Goal: Transaction & Acquisition: Purchase product/service

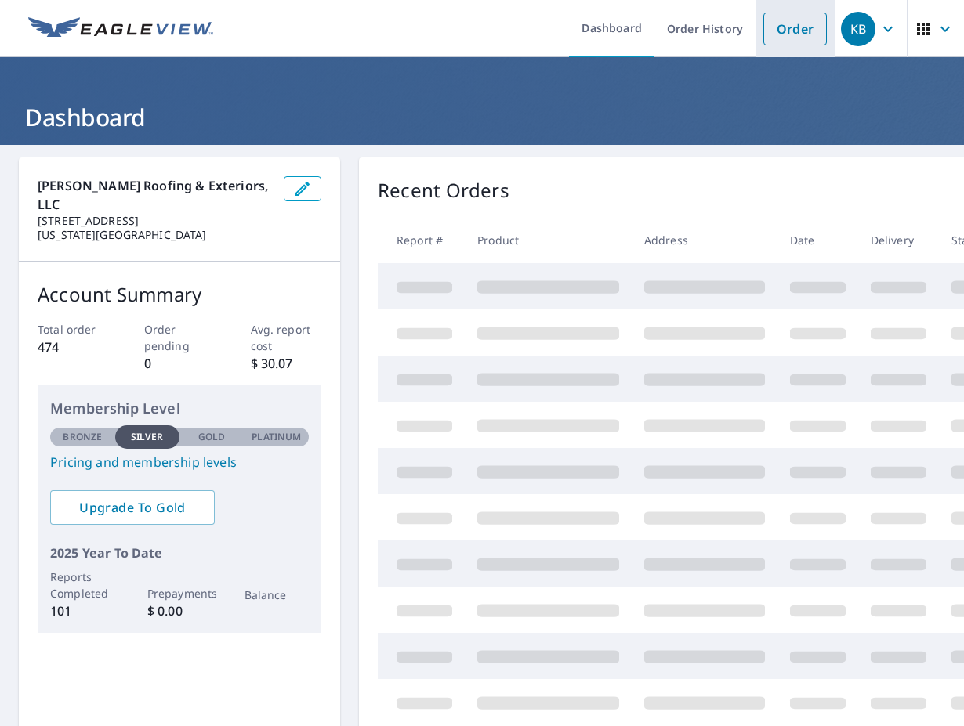
click at [792, 42] on link "Order" at bounding box center [794, 29] width 63 height 33
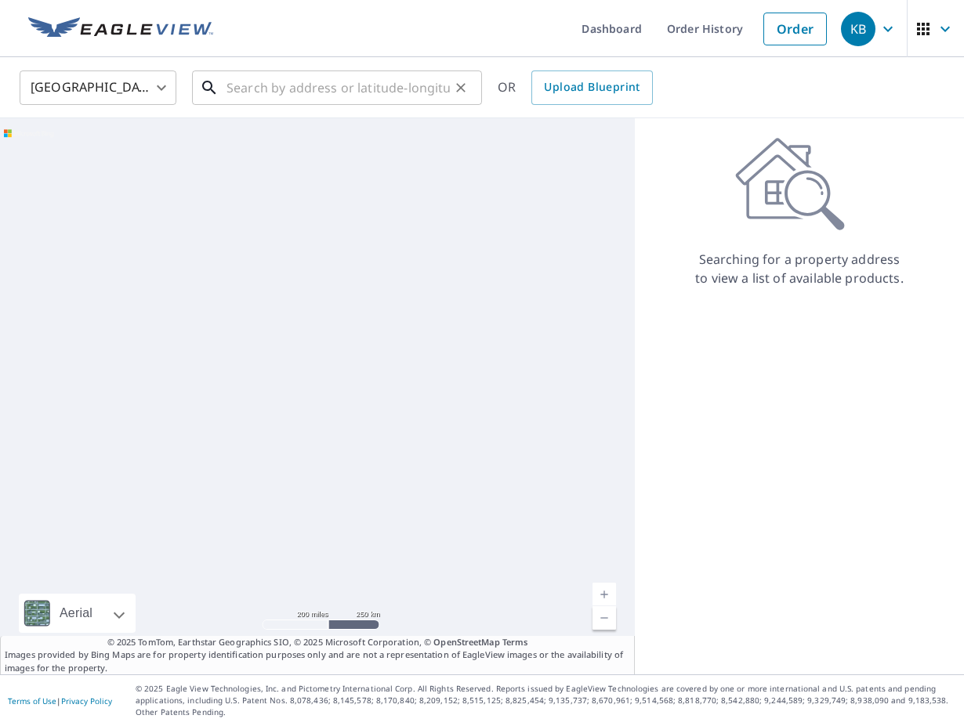
click at [316, 89] on input "text" at bounding box center [337, 88] width 223 height 44
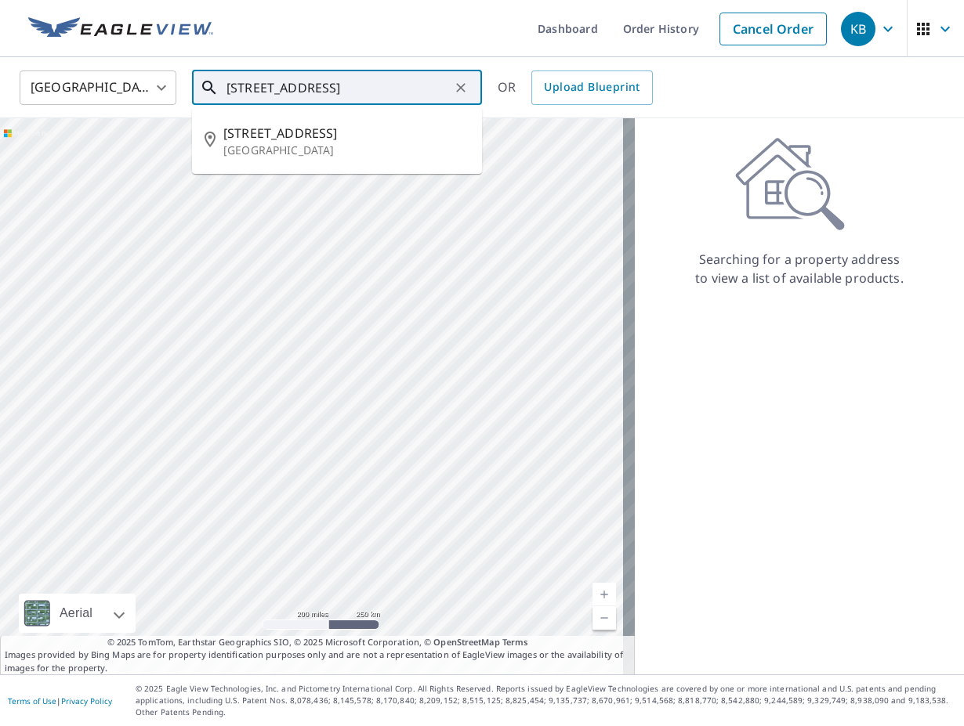
scroll to position [0, 47]
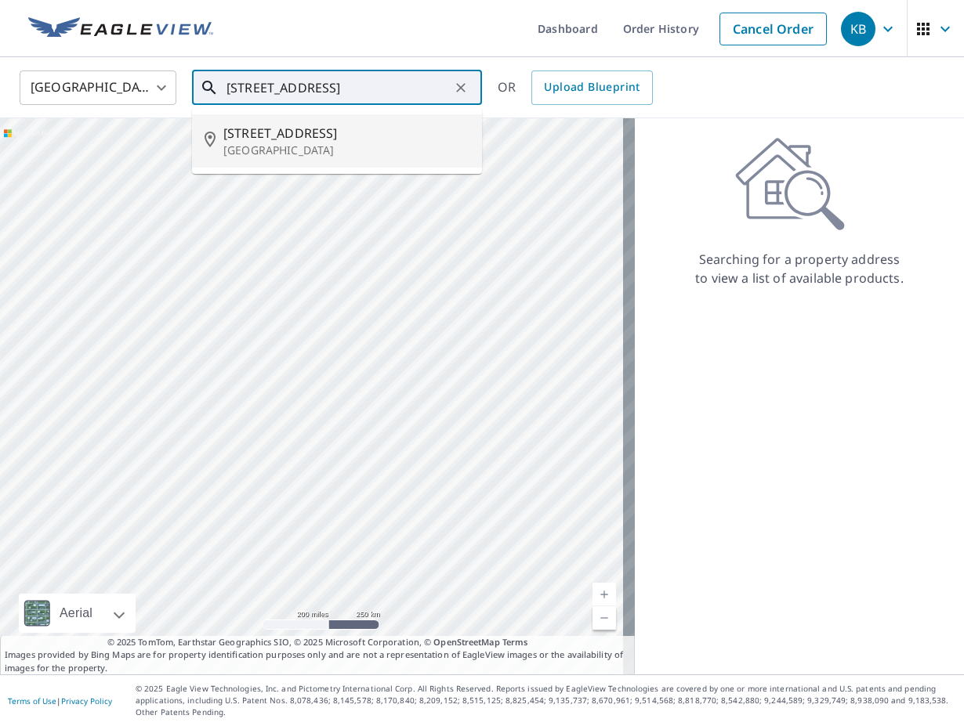
type input "[STREET_ADDRESS]"
click at [757, 154] on icon at bounding box center [790, 184] width 110 height 94
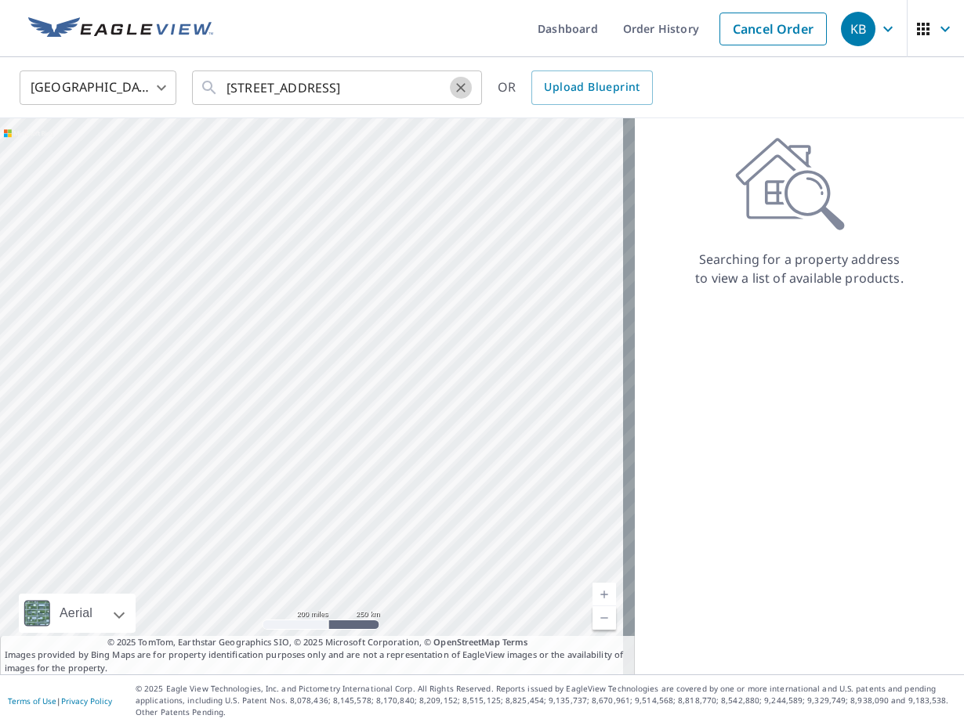
click at [458, 94] on icon "Clear" at bounding box center [461, 88] width 16 height 16
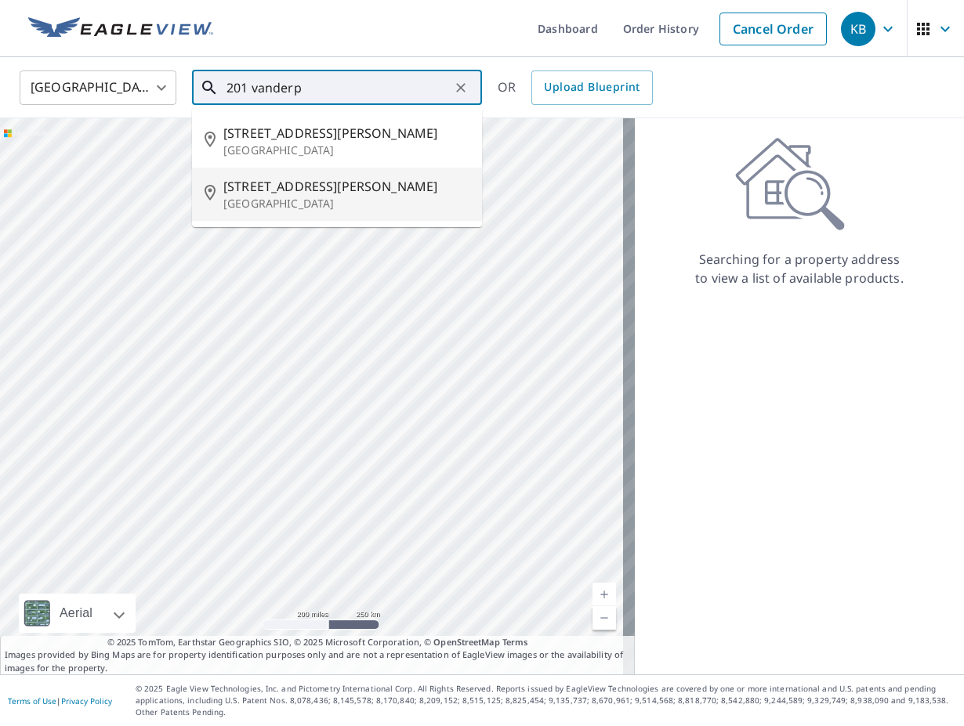
click at [259, 196] on p "[GEOGRAPHIC_DATA]" at bounding box center [346, 204] width 246 height 16
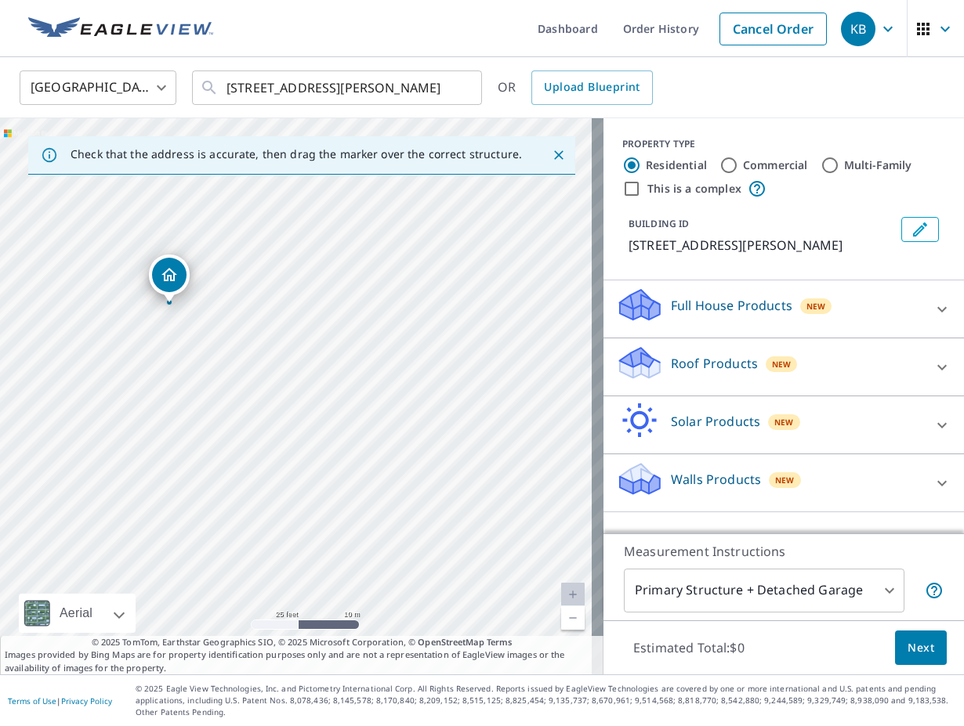
drag, startPoint x: 187, startPoint y: 330, endPoint x: 277, endPoint y: 340, distance: 90.7
click at [277, 340] on div "[STREET_ADDRESS][PERSON_NAME]" at bounding box center [301, 396] width 603 height 556
click at [244, 85] on input "[STREET_ADDRESS][PERSON_NAME]" at bounding box center [337, 88] width 223 height 44
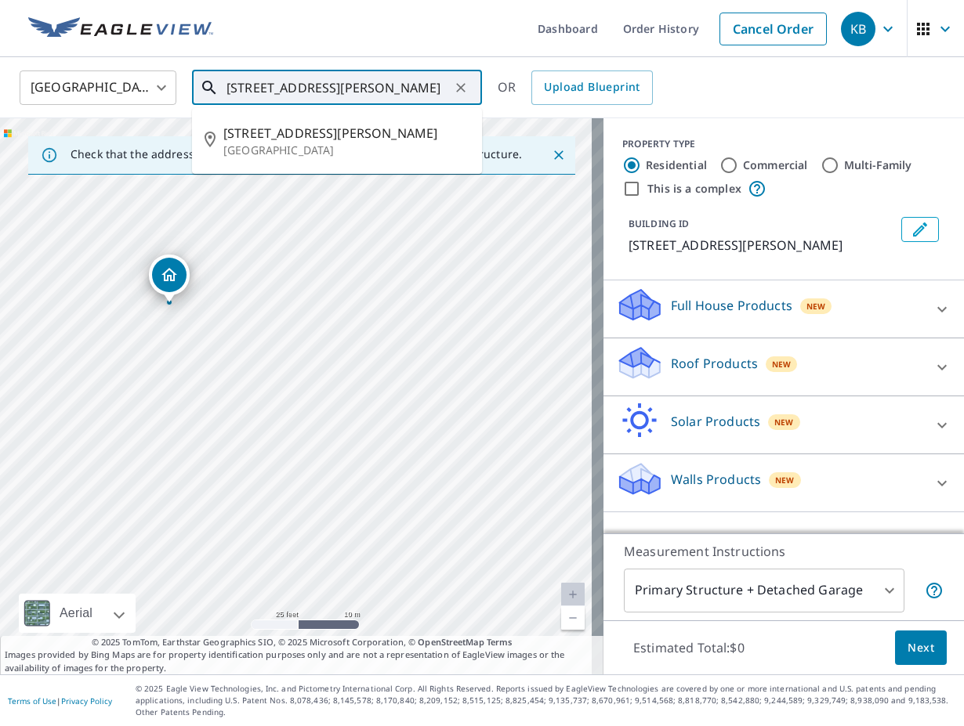
click at [249, 89] on input "[STREET_ADDRESS][PERSON_NAME]" at bounding box center [337, 88] width 223 height 44
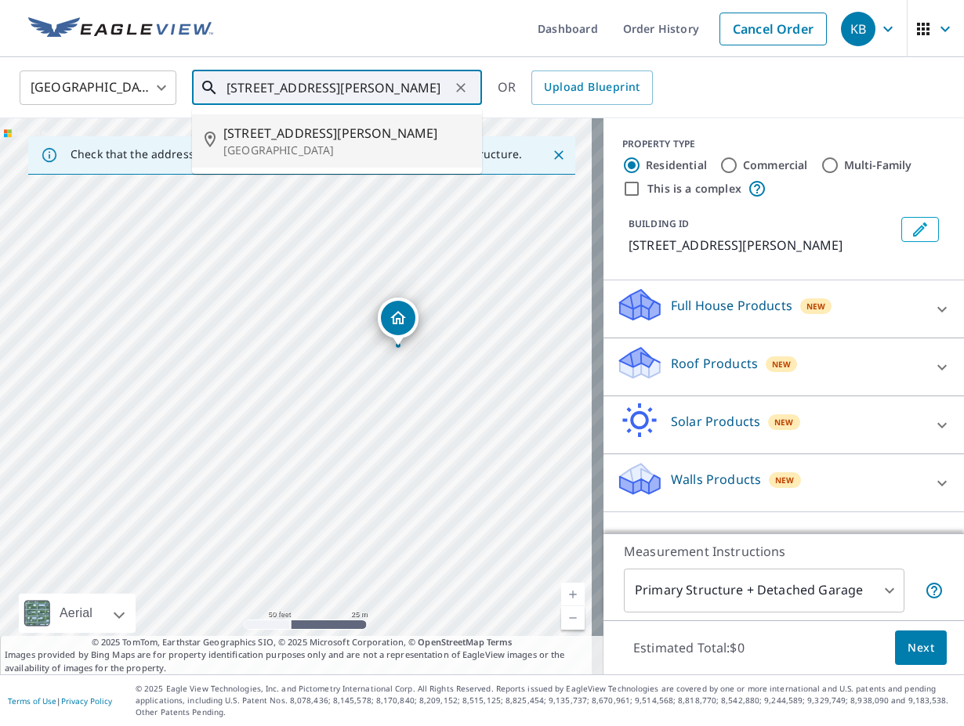
drag, startPoint x: 128, startPoint y: 400, endPoint x: 349, endPoint y: 401, distance: 221.8
click at [349, 401] on div "[STREET_ADDRESS][PERSON_NAME]" at bounding box center [301, 396] width 603 height 556
click at [315, 385] on div "[STREET_ADDRESS][PERSON_NAME]" at bounding box center [301, 396] width 603 height 556
click at [291, 437] on div "[STREET_ADDRESS][PERSON_NAME]" at bounding box center [301, 396] width 603 height 556
click at [298, 433] on div "[STREET_ADDRESS][PERSON_NAME]" at bounding box center [301, 396] width 603 height 556
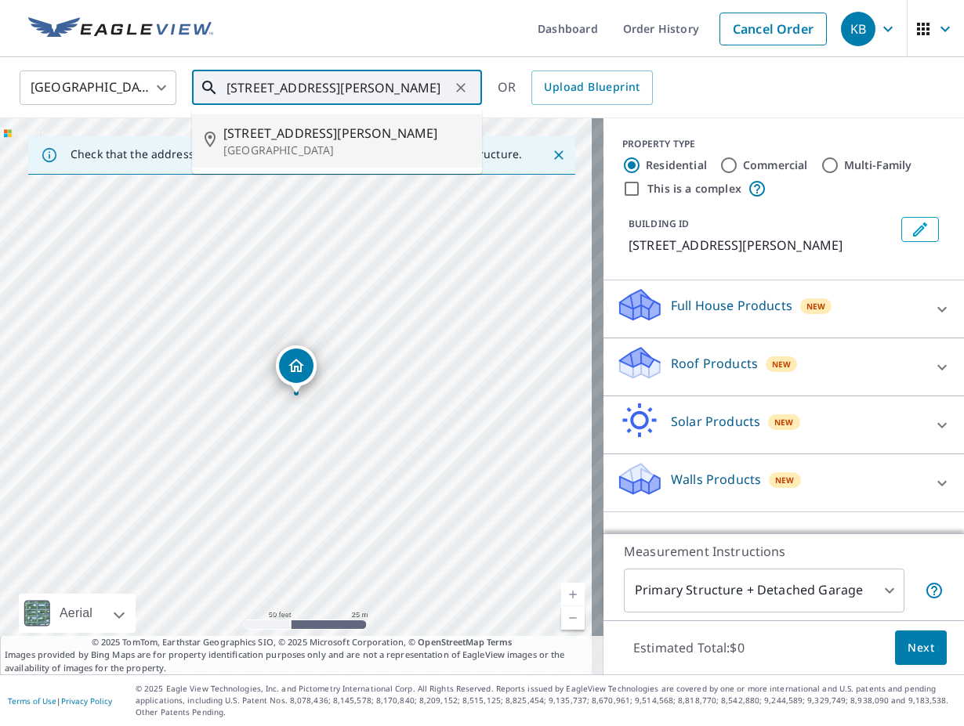
click at [298, 433] on div "[STREET_ADDRESS][PERSON_NAME]" at bounding box center [301, 396] width 603 height 556
click at [249, 134] on span "[STREET_ADDRESS][PERSON_NAME]" at bounding box center [346, 133] width 246 height 19
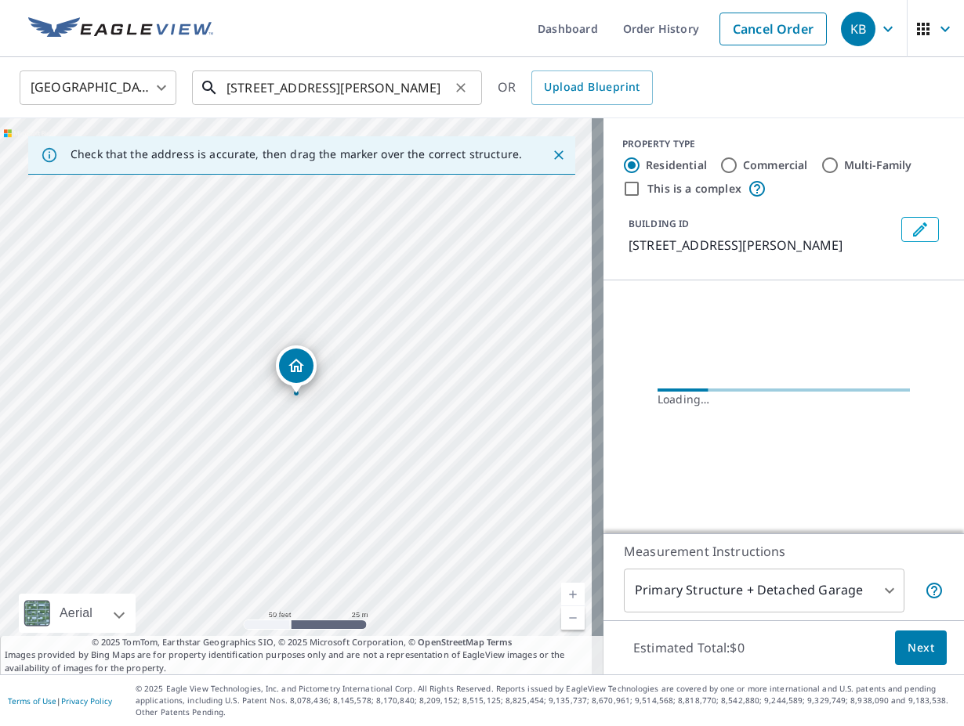
click at [254, 94] on input "[STREET_ADDRESS][PERSON_NAME]" at bounding box center [337, 88] width 223 height 44
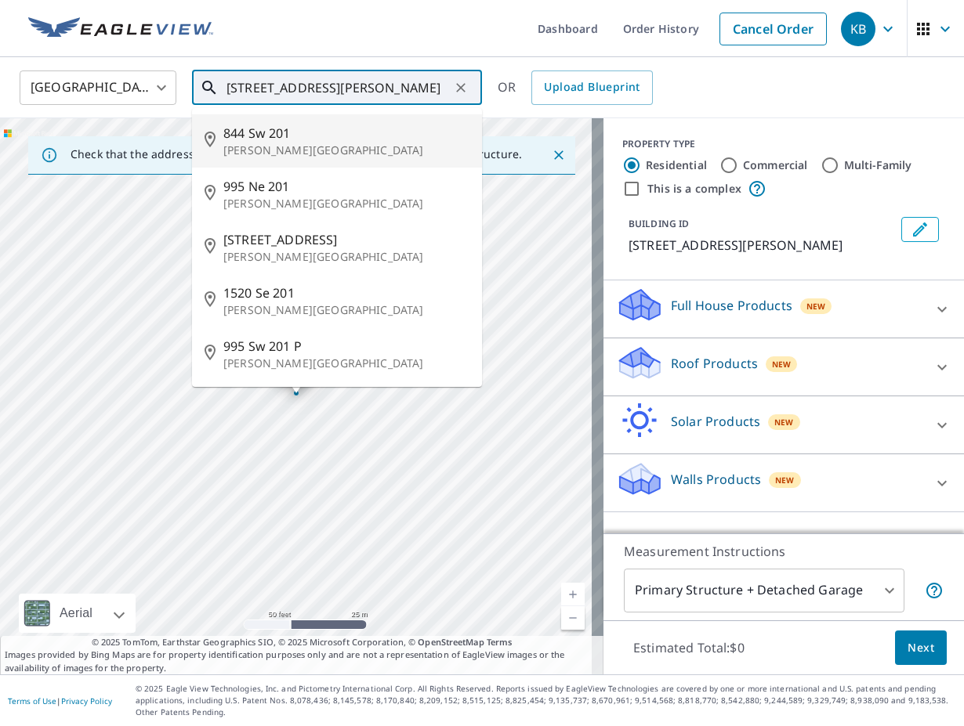
type input "[STREET_ADDRESS][PERSON_NAME]"
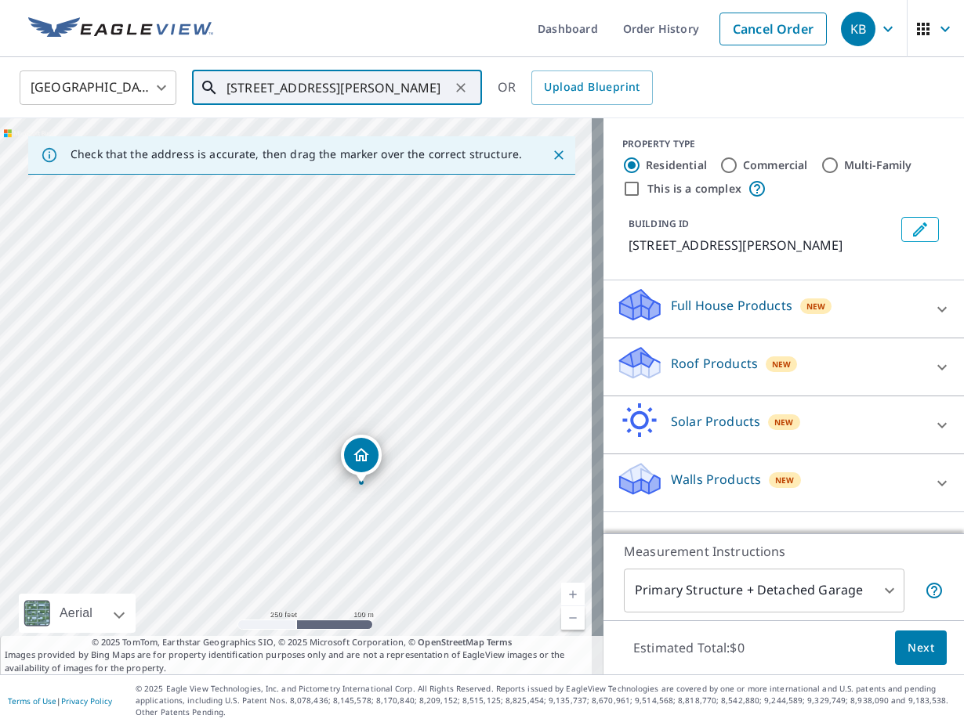
drag, startPoint x: 277, startPoint y: 342, endPoint x: 306, endPoint y: 449, distance: 110.7
click at [306, 449] on div "[STREET_ADDRESS][PERSON_NAME]" at bounding box center [301, 396] width 603 height 556
drag, startPoint x: 302, startPoint y: 286, endPoint x: 397, endPoint y: 622, distance: 349.3
click at [397, 622] on div "[STREET_ADDRESS][PERSON_NAME]" at bounding box center [301, 396] width 603 height 556
drag, startPoint x: 161, startPoint y: 401, endPoint x: 290, endPoint y: 456, distance: 139.7
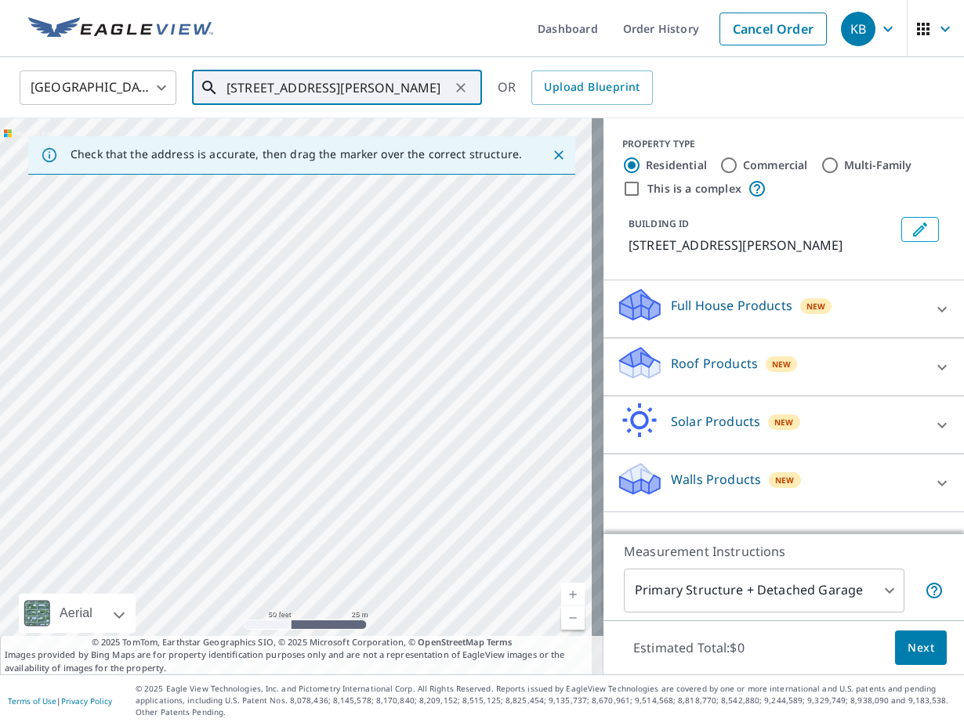
click at [311, 455] on div "[STREET_ADDRESS][PERSON_NAME]" at bounding box center [301, 396] width 603 height 556
drag, startPoint x: 264, startPoint y: 298, endPoint x: 366, endPoint y: 426, distance: 164.0
click at [366, 426] on div "[STREET_ADDRESS][PERSON_NAME]" at bounding box center [301, 396] width 603 height 556
drag, startPoint x: 297, startPoint y: 468, endPoint x: 273, endPoint y: 266, distance: 202.8
click at [273, 266] on div "[STREET_ADDRESS][PERSON_NAME]" at bounding box center [301, 396] width 603 height 556
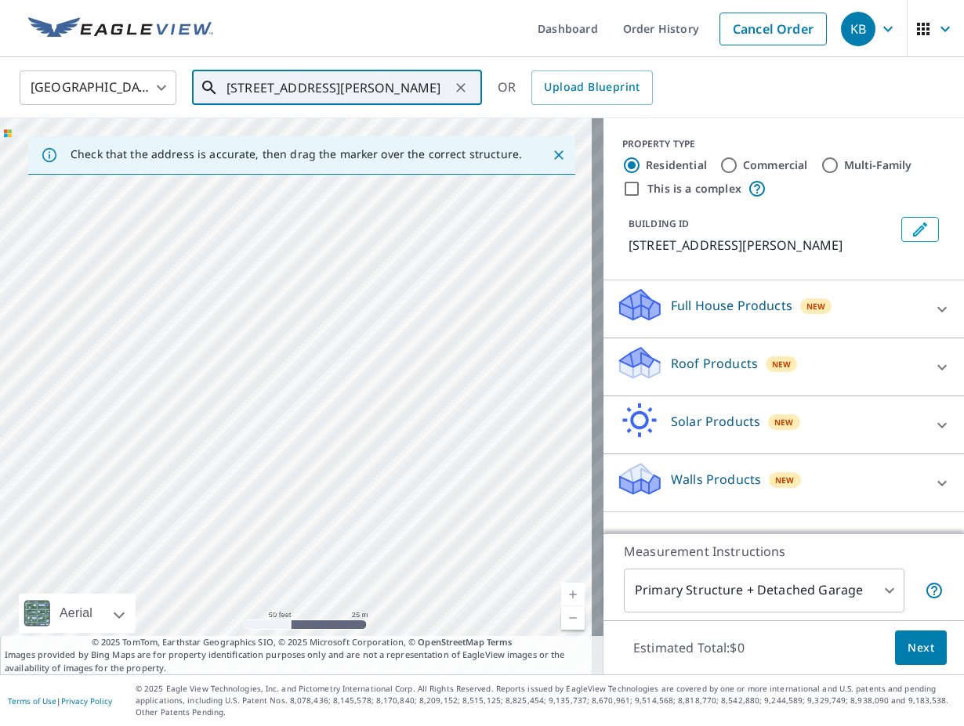
drag, startPoint x: 421, startPoint y: 559, endPoint x: 352, endPoint y: 393, distance: 179.9
click at [352, 393] on div "[STREET_ADDRESS][PERSON_NAME]" at bounding box center [301, 396] width 603 height 556
drag, startPoint x: 406, startPoint y: 319, endPoint x: 419, endPoint y: 509, distance: 190.9
click at [419, 509] on div "[STREET_ADDRESS][PERSON_NAME]" at bounding box center [301, 396] width 603 height 556
click at [290, 444] on div "[STREET_ADDRESS][PERSON_NAME]" at bounding box center [301, 396] width 603 height 556
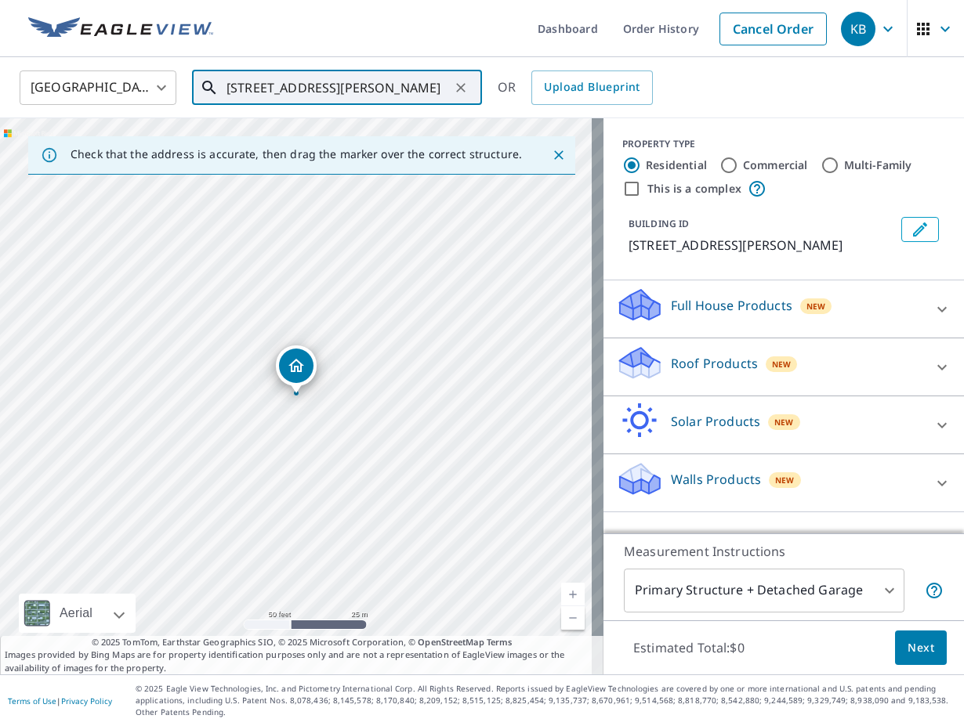
click at [290, 444] on div "[STREET_ADDRESS][PERSON_NAME]" at bounding box center [301, 396] width 603 height 556
click at [300, 432] on div "[STREET_ADDRESS][PERSON_NAME]" at bounding box center [301, 396] width 603 height 556
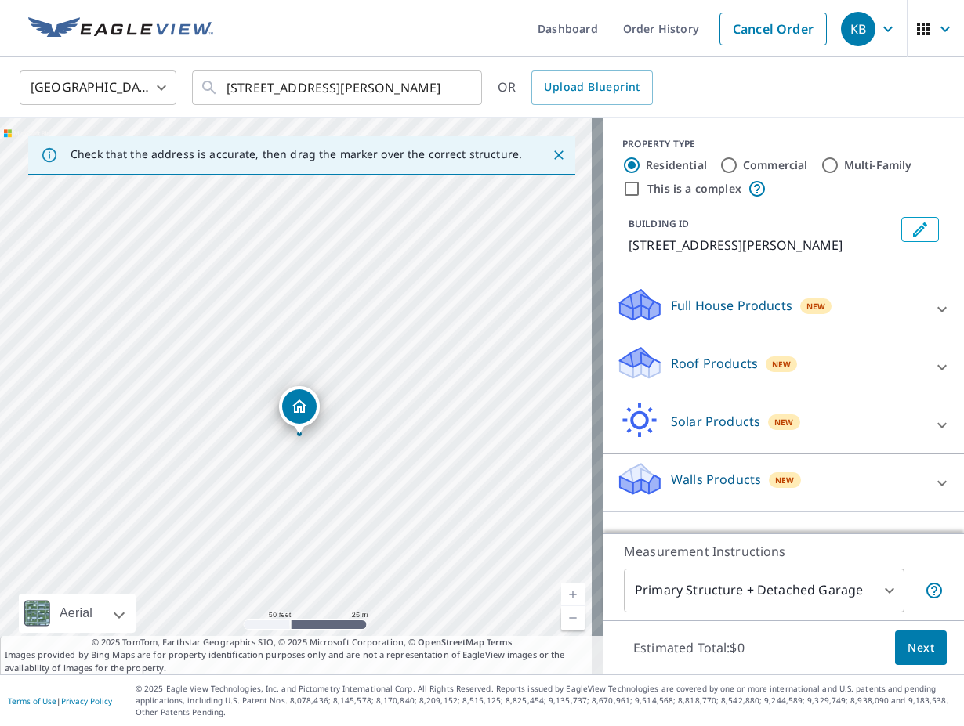
drag, startPoint x: 292, startPoint y: 375, endPoint x: 295, endPoint y: 415, distance: 40.9
click at [290, 368] on icon "Dropped pin, building 1, Residential property, 201 Vanderpool Ln Houston, TX 77…" at bounding box center [296, 366] width 19 height 19
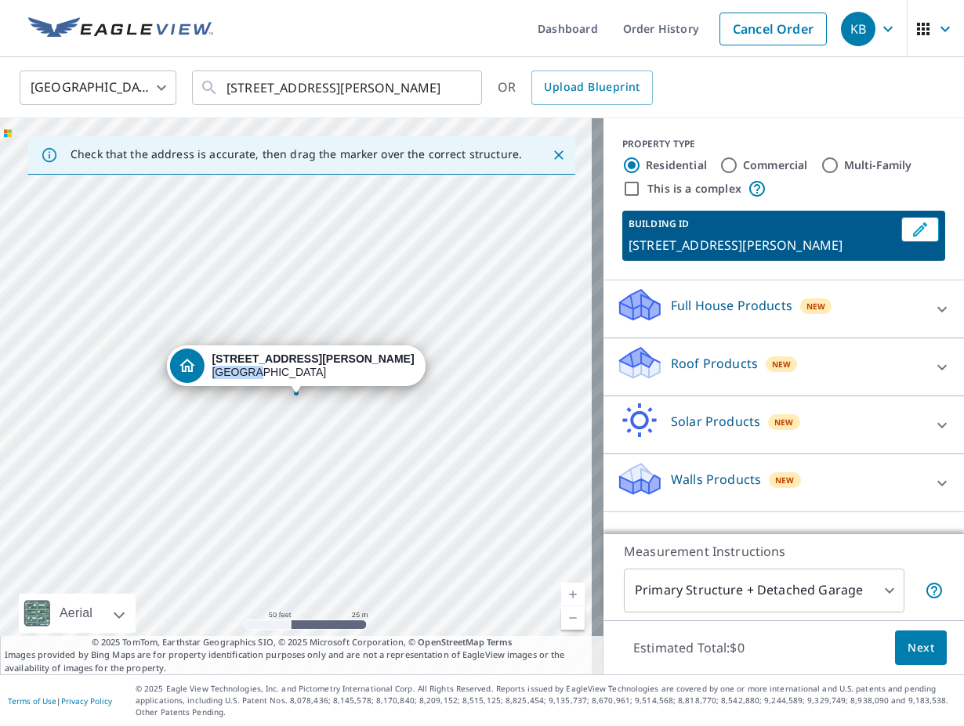
click at [290, 368] on div "[STREET_ADDRESS][PERSON_NAME]" at bounding box center [313, 366] width 202 height 27
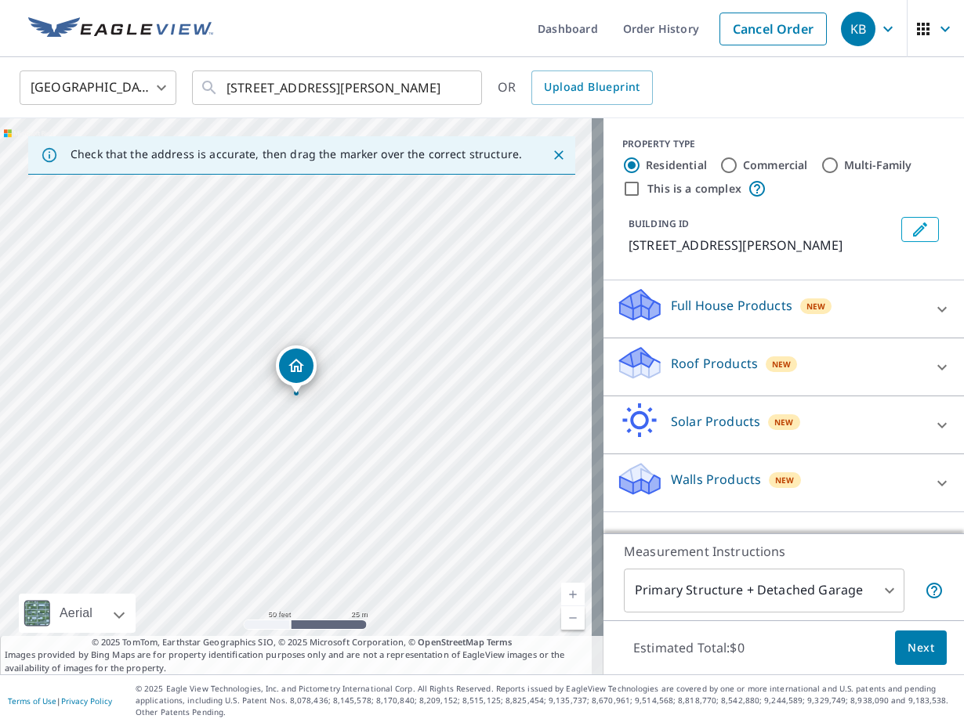
click at [290, 368] on icon "Dropped pin, building 1, Residential property, 201 Vanderpool Ln Houston, TX 77…" at bounding box center [296, 366] width 19 height 19
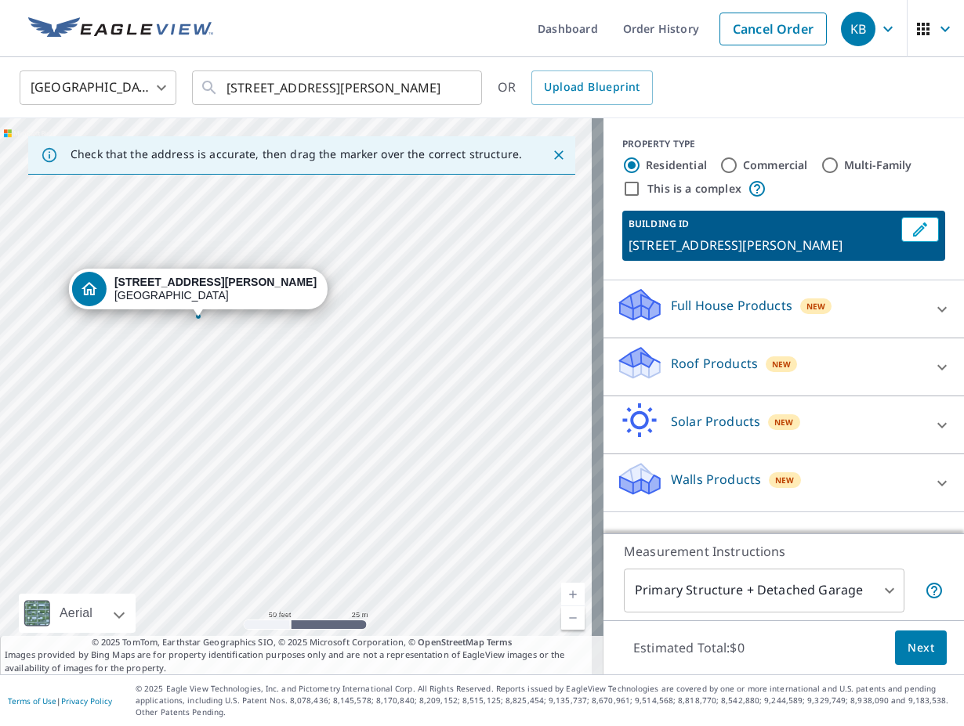
drag, startPoint x: 294, startPoint y: 379, endPoint x: 199, endPoint y: 310, distance: 117.2
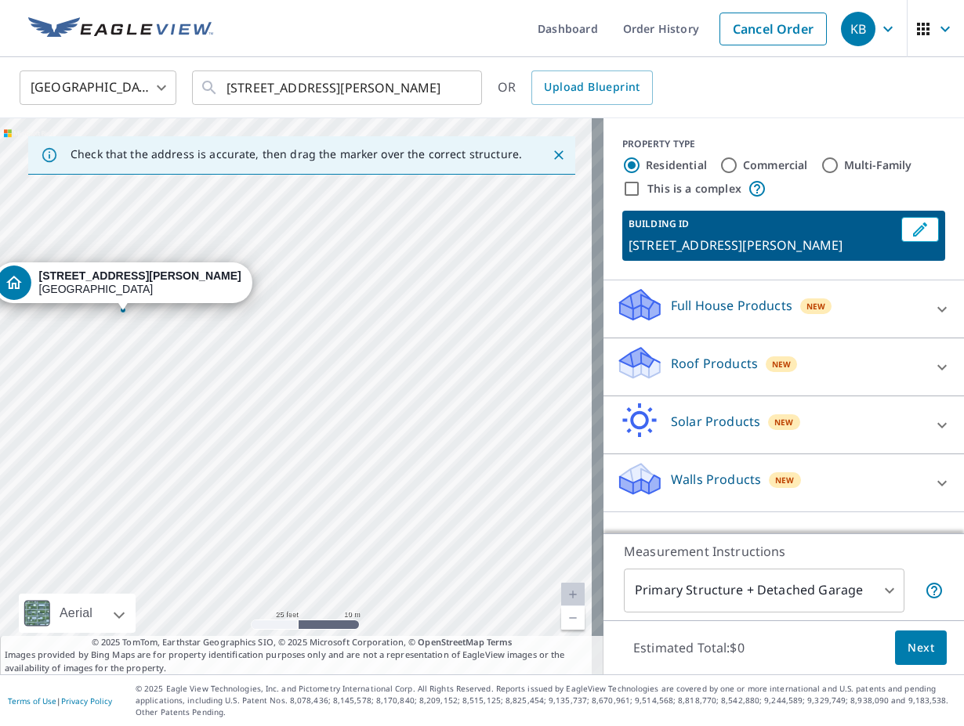
drag, startPoint x: 384, startPoint y: 473, endPoint x: 433, endPoint y: 164, distance: 313.3
click at [433, 164] on div "Check that the address is accurate, then drag the marker over the correct struc…" at bounding box center [301, 396] width 603 height 556
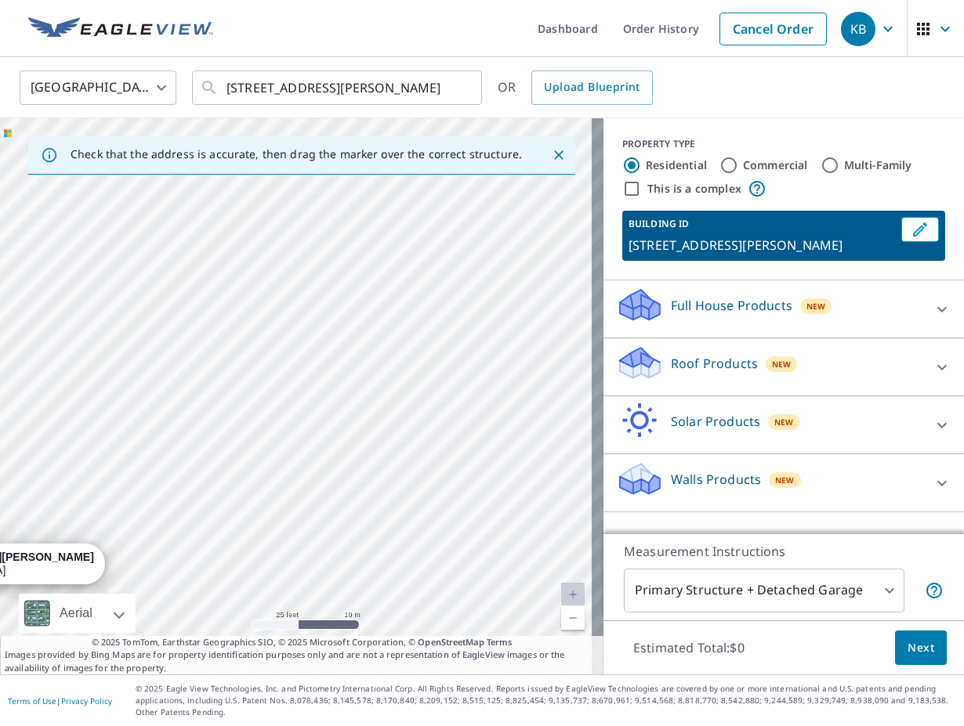
click at [283, 465] on div "[STREET_ADDRESS][PERSON_NAME]" at bounding box center [301, 396] width 603 height 556
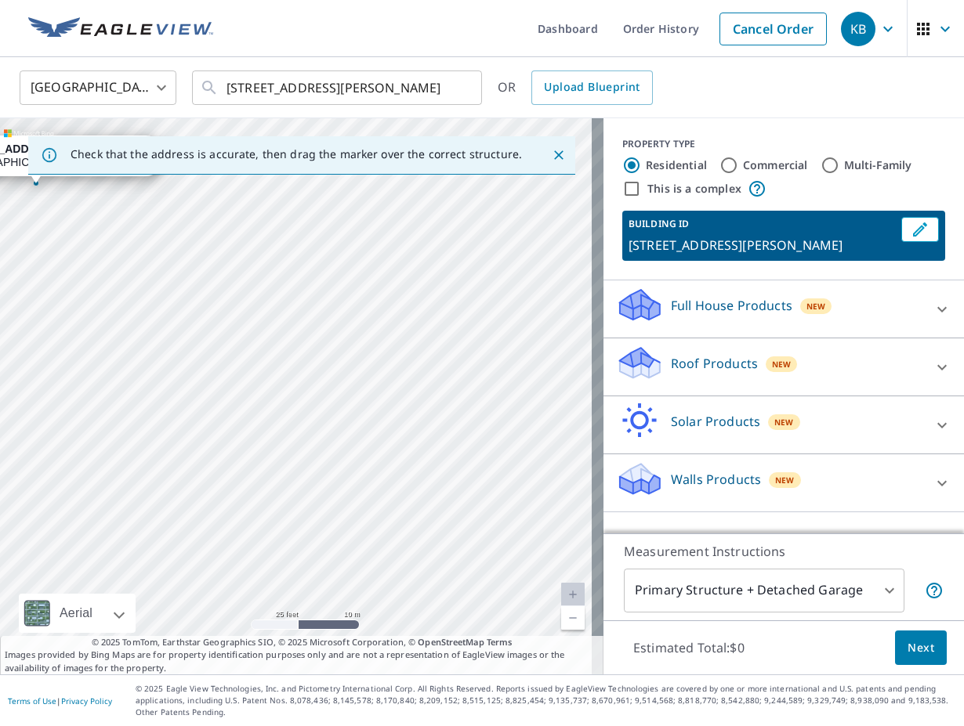
drag, startPoint x: 147, startPoint y: 599, endPoint x: 207, endPoint y: 191, distance: 412.7
click at [207, 191] on div "[STREET_ADDRESS][PERSON_NAME]" at bounding box center [301, 396] width 603 height 556
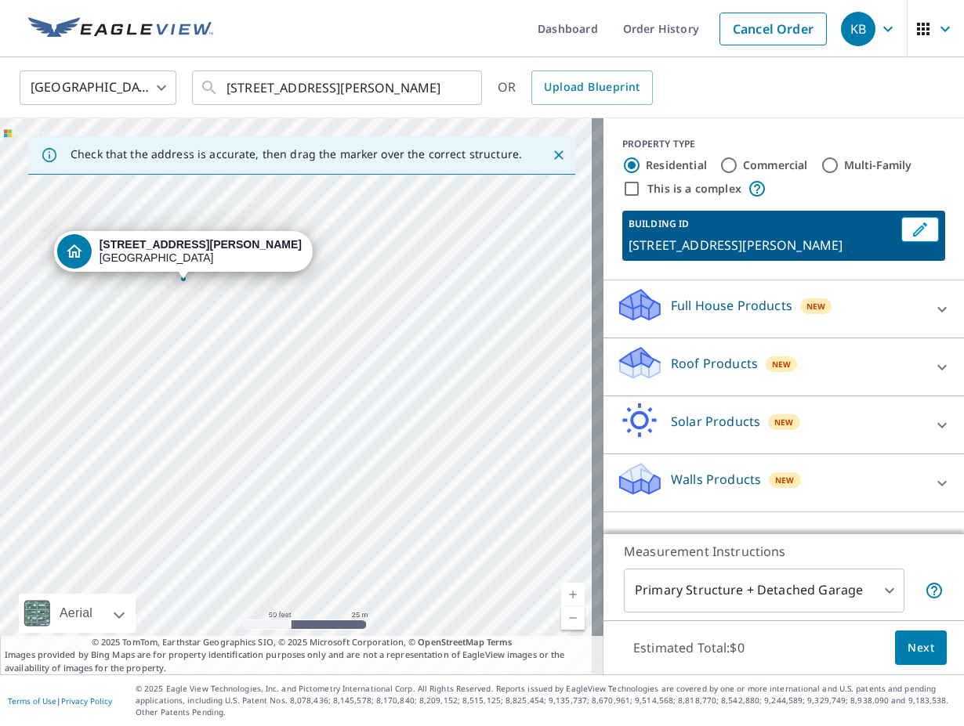
drag, startPoint x: 236, startPoint y: 435, endPoint x: 285, endPoint y: 409, distance: 55.7
click at [285, 409] on div "[STREET_ADDRESS][PERSON_NAME]" at bounding box center [301, 396] width 603 height 556
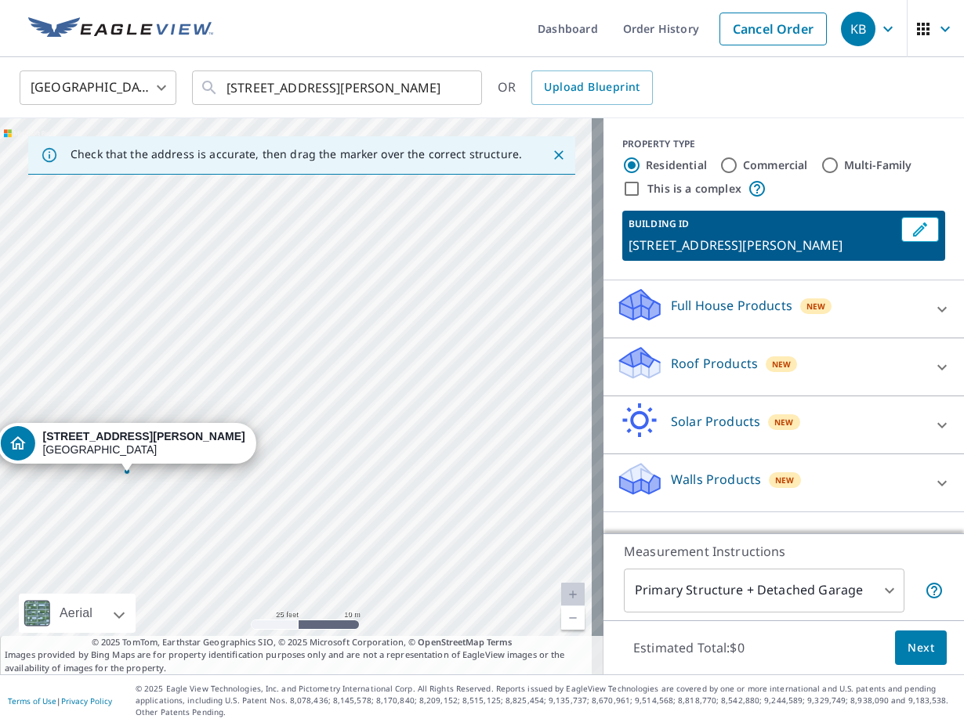
drag, startPoint x: 354, startPoint y: 263, endPoint x: 322, endPoint y: 585, distance: 322.9
click at [322, 585] on div "[STREET_ADDRESS][PERSON_NAME]" at bounding box center [301, 396] width 603 height 556
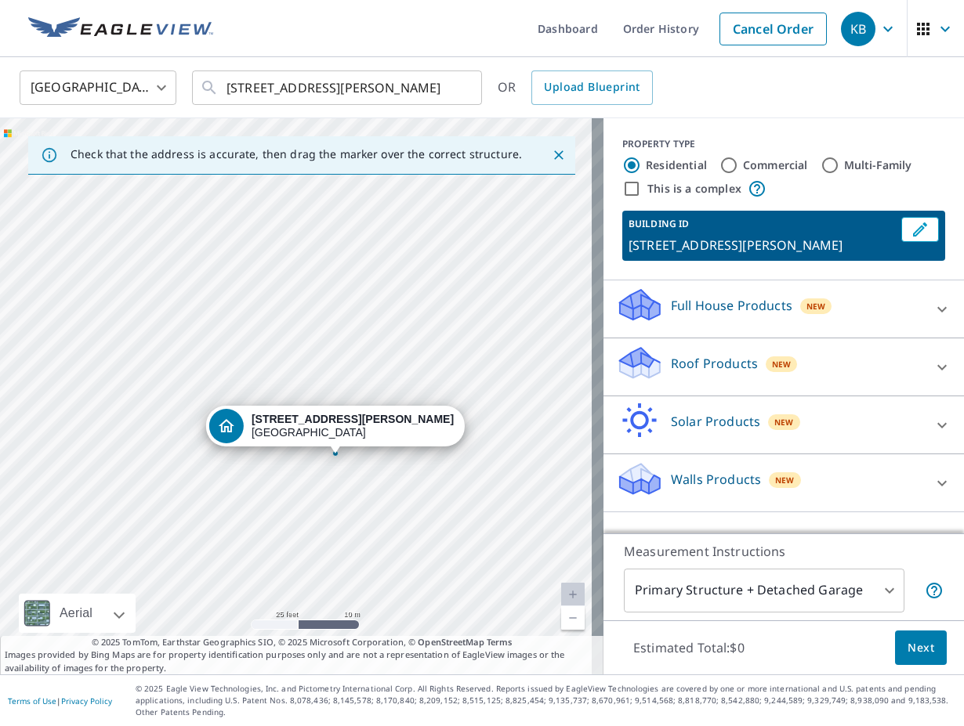
drag, startPoint x: 129, startPoint y: 473, endPoint x: 338, endPoint y: 455, distance: 209.2
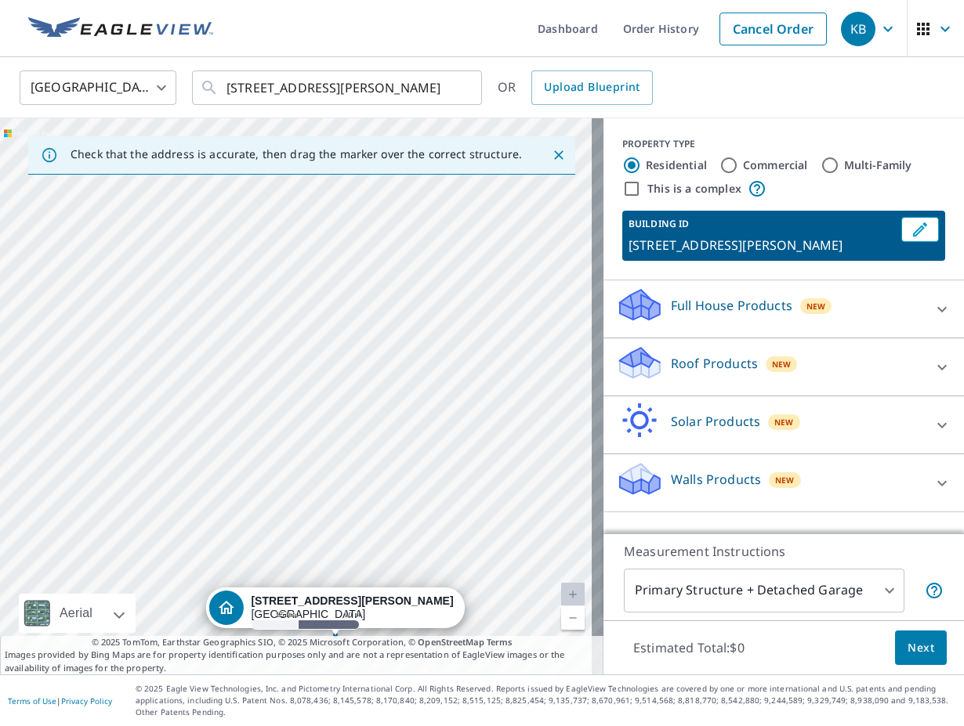
drag, startPoint x: 297, startPoint y: 287, endPoint x: 333, endPoint y: 511, distance: 227.0
click at [334, 512] on div "[STREET_ADDRESS][PERSON_NAME]" at bounding box center [301, 396] width 603 height 556
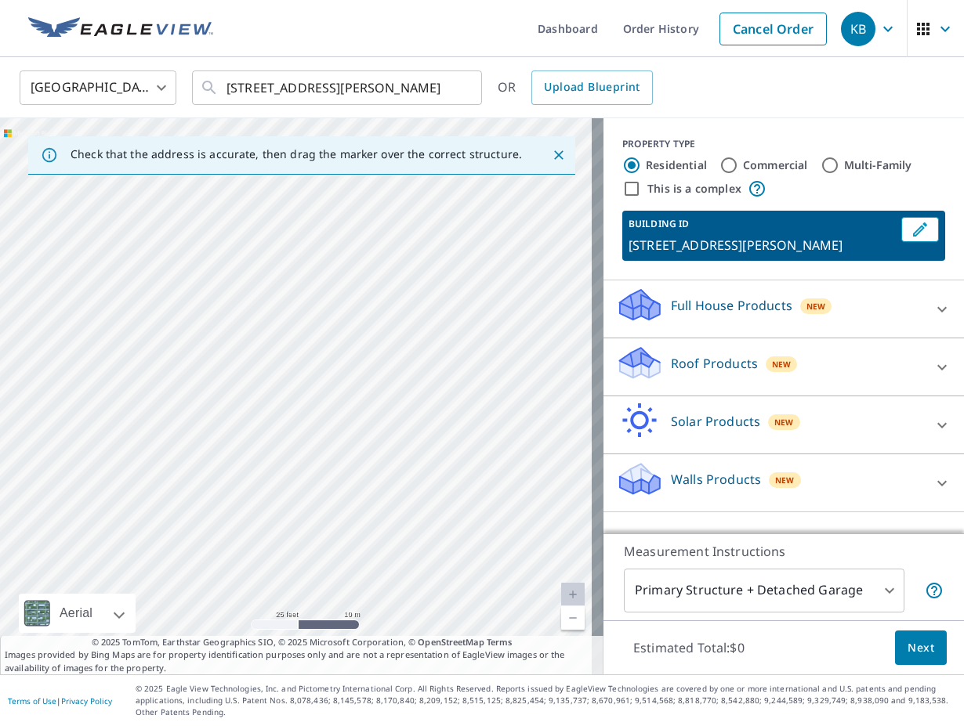
drag, startPoint x: 324, startPoint y: 378, endPoint x: 313, endPoint y: 705, distance: 327.8
click at [313, 705] on div "Dashboard Order History Cancel Order KB [GEOGRAPHIC_DATA] [GEOGRAPHIC_DATA] ​ […" at bounding box center [482, 363] width 964 height 726
click at [923, 485] on div at bounding box center [942, 484] width 38 height 38
click at [1, 456] on div "[STREET_ADDRESS][PERSON_NAME]" at bounding box center [301, 396] width 603 height 556
drag, startPoint x: 125, startPoint y: 366, endPoint x: 711, endPoint y: 437, distance: 590.5
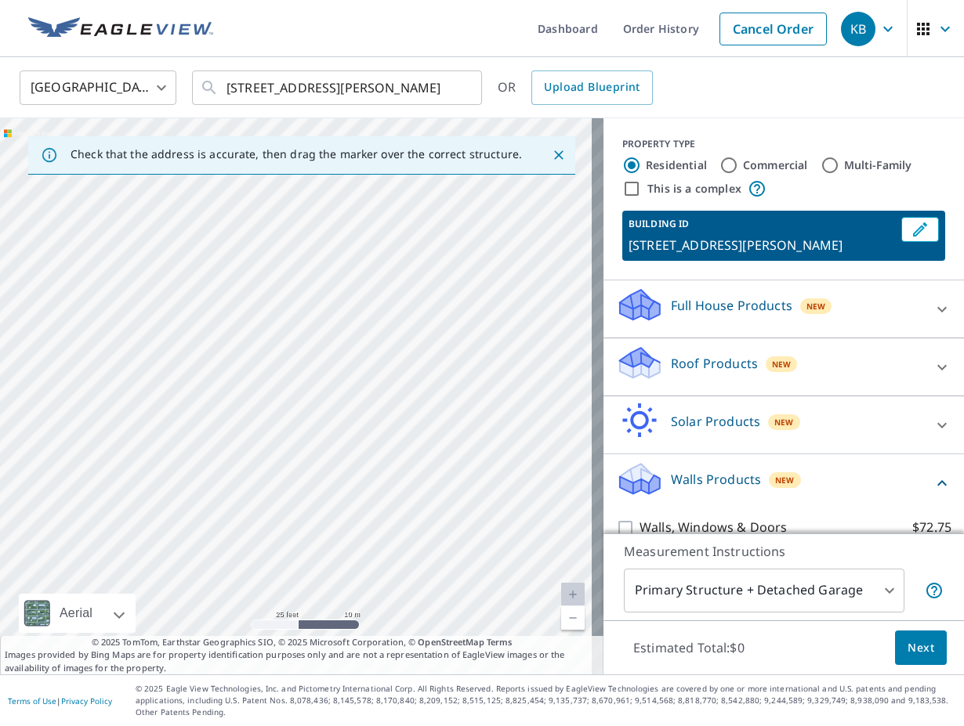
click at [711, 437] on div "Check that the address is accurate, then drag the marker over the correct struc…" at bounding box center [482, 396] width 964 height 556
click at [134, 323] on div "[STREET_ADDRESS][PERSON_NAME]" at bounding box center [301, 396] width 603 height 556
drag, startPoint x: 71, startPoint y: 403, endPoint x: 299, endPoint y: 491, distance: 245.4
click at [299, 491] on div "[STREET_ADDRESS][PERSON_NAME]" at bounding box center [301, 396] width 603 height 556
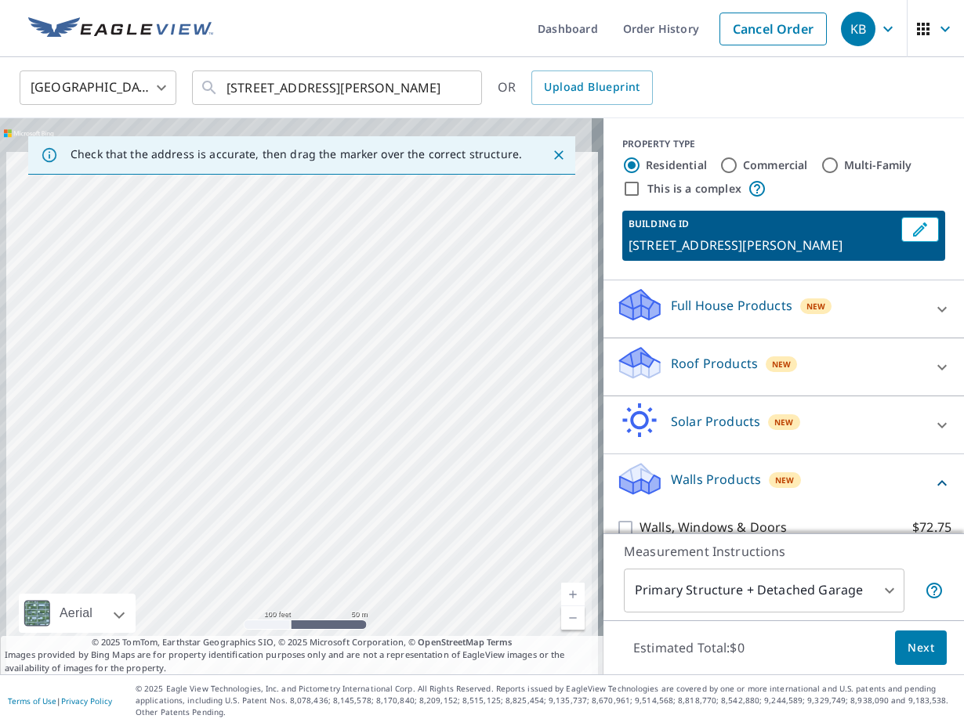
drag, startPoint x: 292, startPoint y: 364, endPoint x: 311, endPoint y: 458, distance: 95.1
click at [311, 458] on div "[STREET_ADDRESS][PERSON_NAME]" at bounding box center [301, 396] width 603 height 556
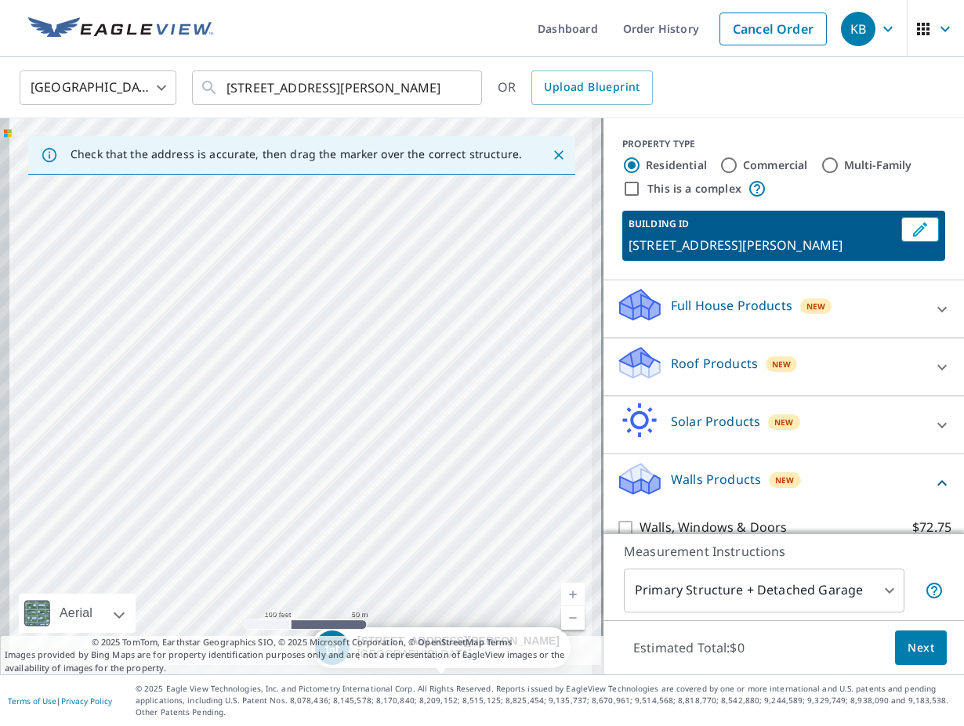
drag, startPoint x: 237, startPoint y: 485, endPoint x: 335, endPoint y: 428, distance: 112.8
click at [335, 428] on div "[STREET_ADDRESS][PERSON_NAME]" at bounding box center [301, 396] width 603 height 556
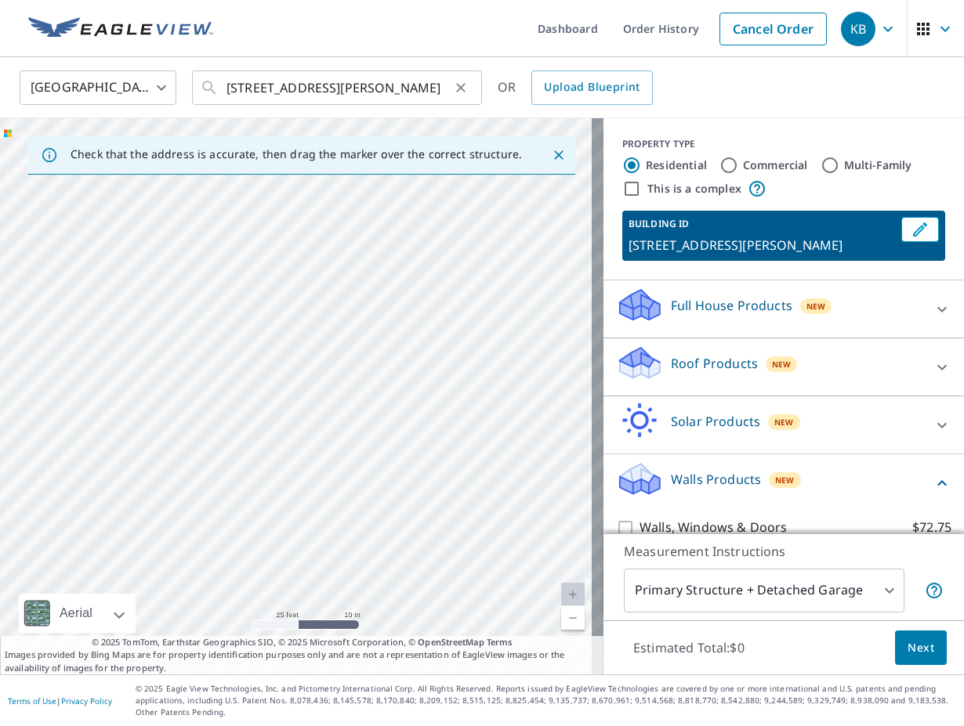
drag, startPoint x: 420, startPoint y: 570, endPoint x: 252, endPoint y: 81, distance: 517.2
click at [252, 81] on div "United States US ​ [STREET_ADDRESS][PERSON_NAME] ​ OR Upload Blueprint Check th…" at bounding box center [482, 365] width 964 height 617
drag, startPoint x: 255, startPoint y: 290, endPoint x: 266, endPoint y: 290, distance: 11.8
click at [263, 293] on div "[STREET_ADDRESS][PERSON_NAME]" at bounding box center [301, 396] width 603 height 556
drag, startPoint x: 310, startPoint y: 500, endPoint x: 304, endPoint y: 377, distance: 123.2
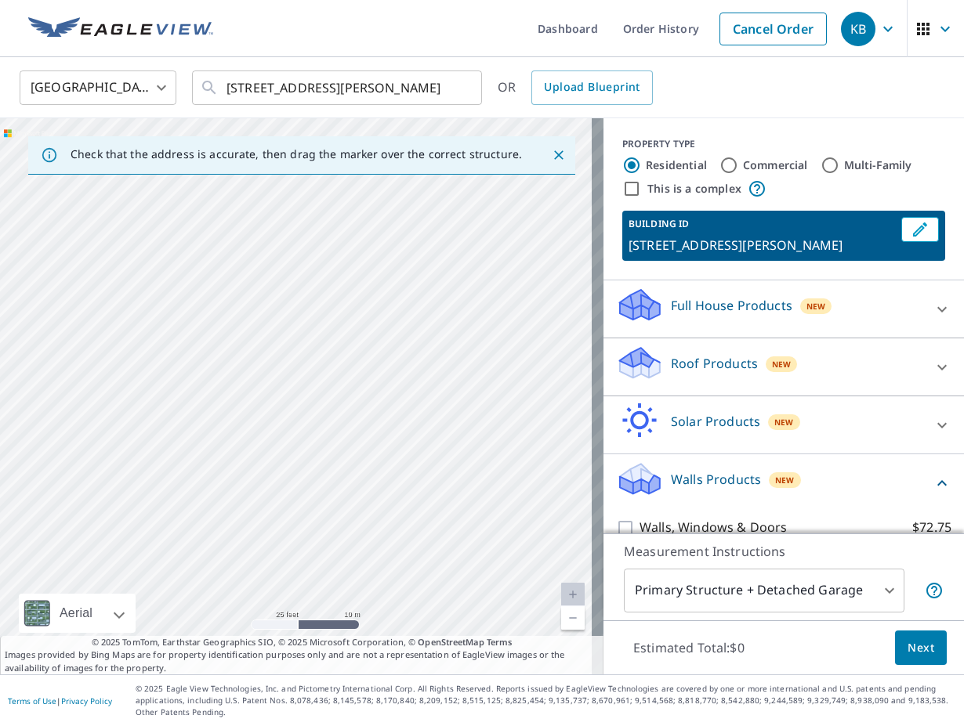
click at [304, 377] on div "[STREET_ADDRESS][PERSON_NAME]" at bounding box center [301, 396] width 603 height 556
click at [324, 483] on div "[STREET_ADDRESS][PERSON_NAME]" at bounding box center [301, 396] width 603 height 556
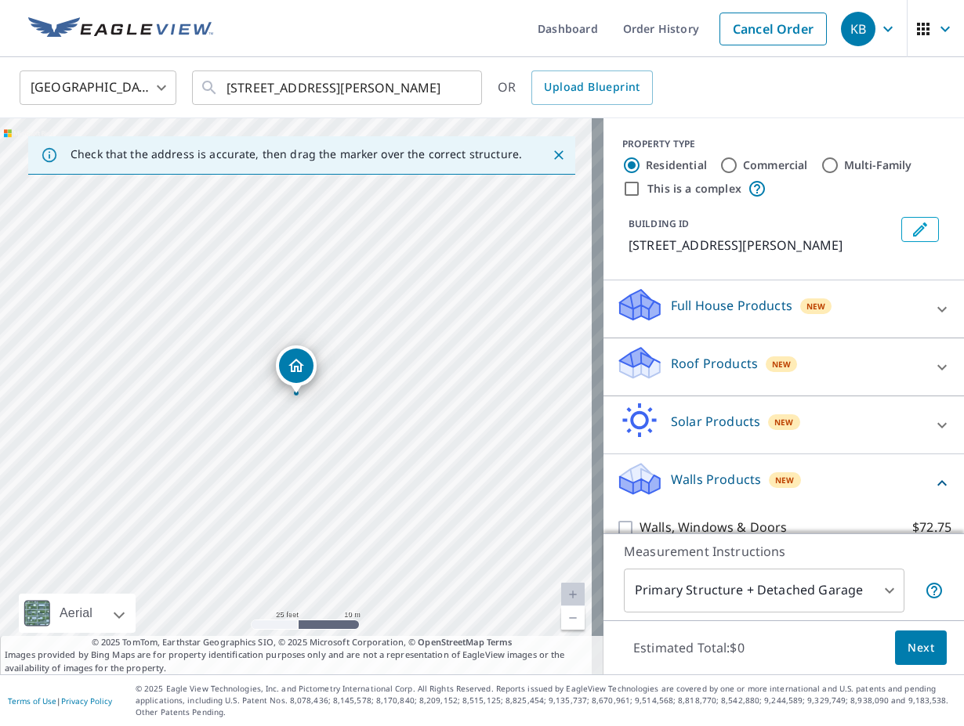
click at [324, 483] on div "[STREET_ADDRESS][PERSON_NAME]" at bounding box center [301, 396] width 603 height 556
drag, startPoint x: 216, startPoint y: 465, endPoint x: 419, endPoint y: 258, distance: 290.4
click at [419, 258] on div "[STREET_ADDRESS][PERSON_NAME]" at bounding box center [301, 396] width 603 height 556
click at [219, 507] on div "[STREET_ADDRESS][PERSON_NAME]" at bounding box center [301, 396] width 603 height 556
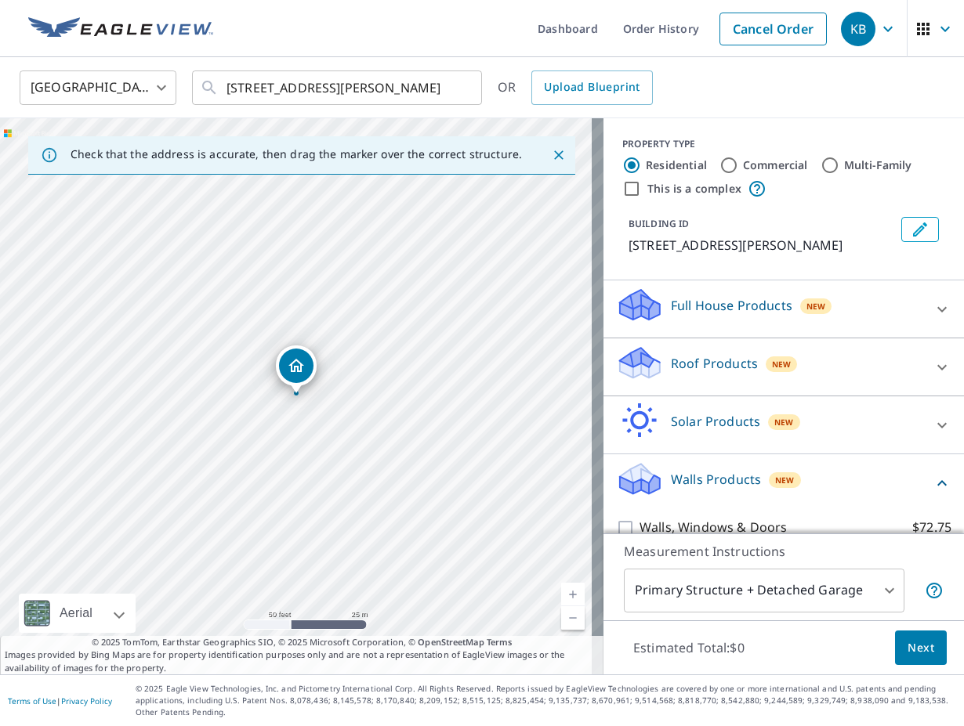
click at [292, 384] on div "[STREET_ADDRESS][PERSON_NAME]" at bounding box center [296, 366] width 41 height 41
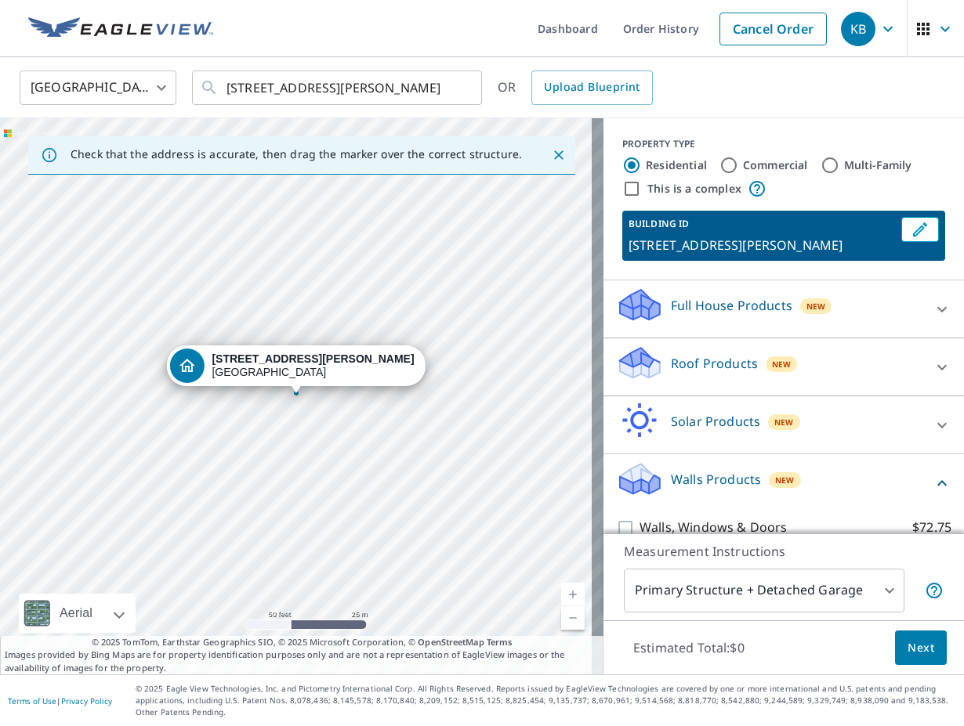
click at [292, 384] on div "[STREET_ADDRESS][PERSON_NAME]" at bounding box center [295, 366] width 259 height 41
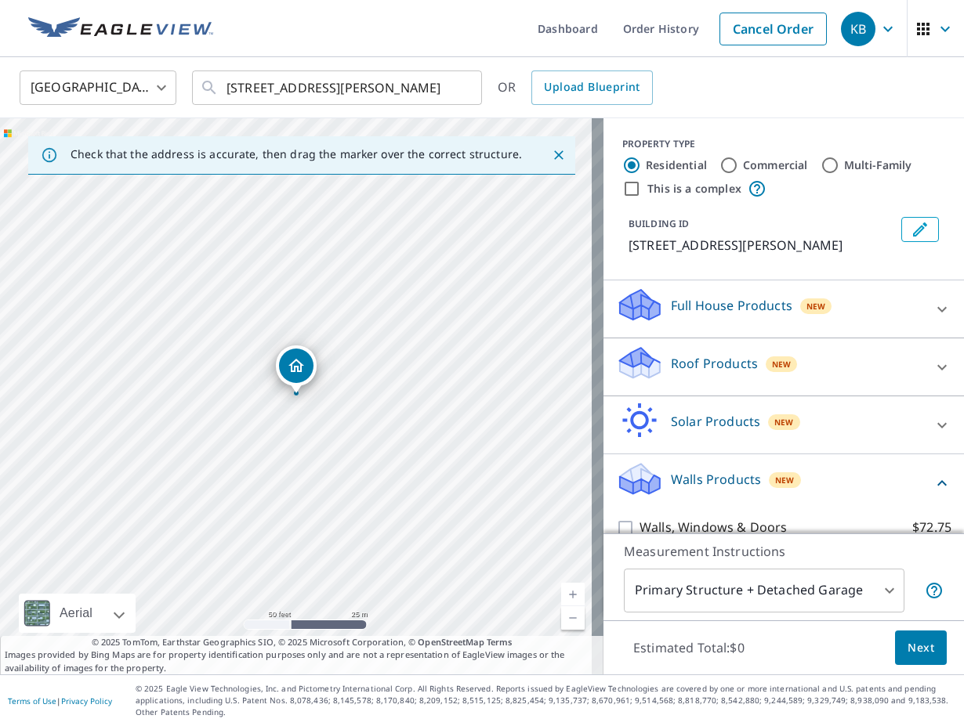
click at [292, 384] on div "[STREET_ADDRESS][PERSON_NAME]" at bounding box center [296, 366] width 41 height 41
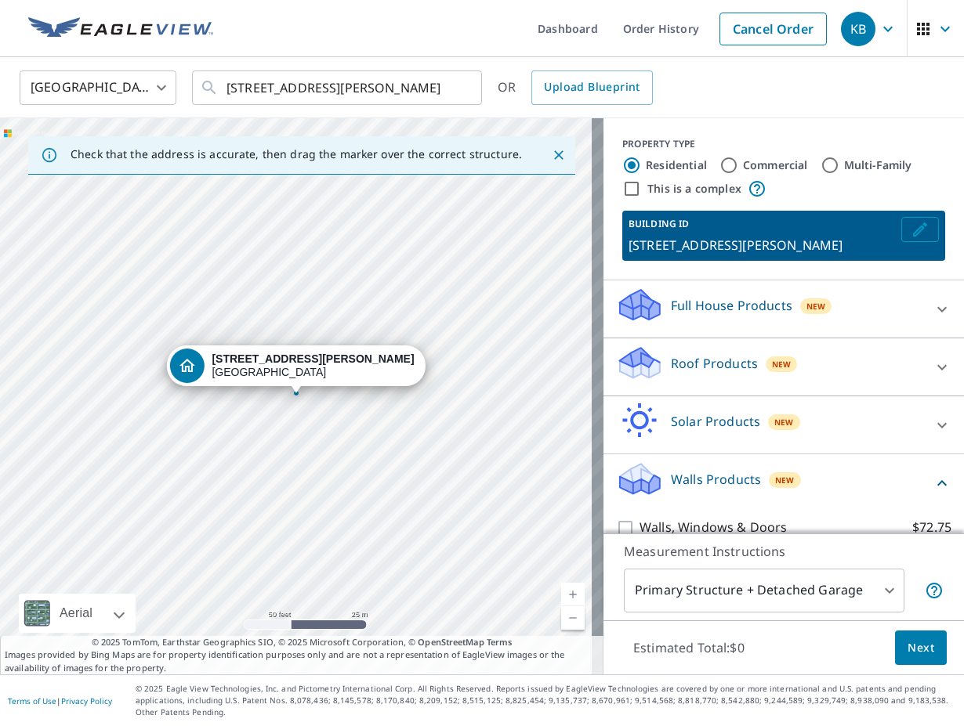
click at [913, 230] on icon "Edit building 1" at bounding box center [920, 230] width 14 height 14
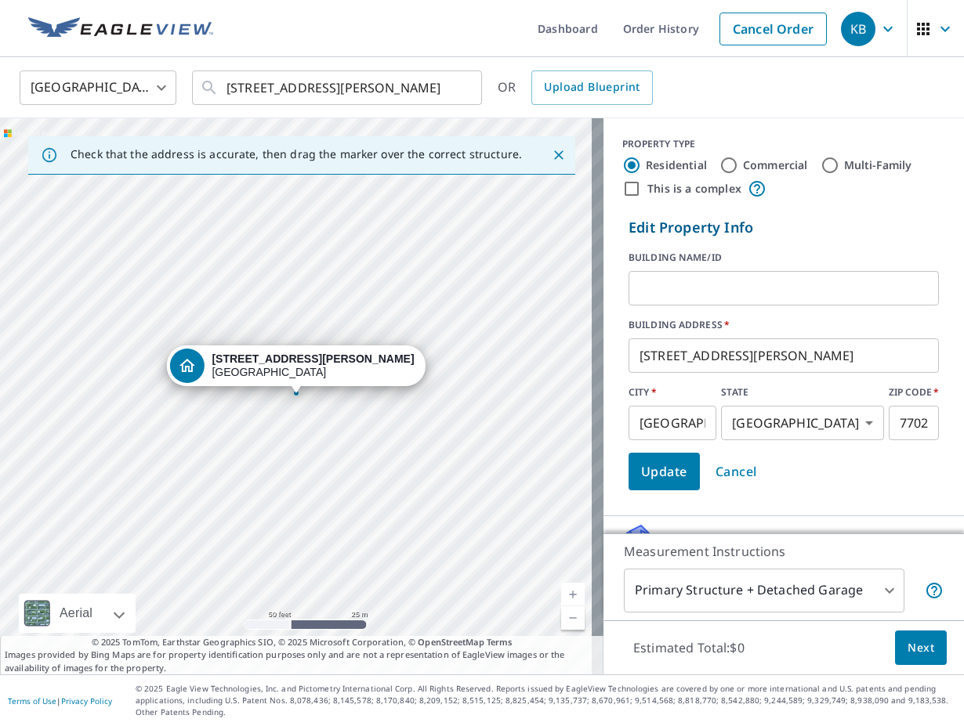
click at [645, 300] on input "text" at bounding box center [783, 288] width 310 height 44
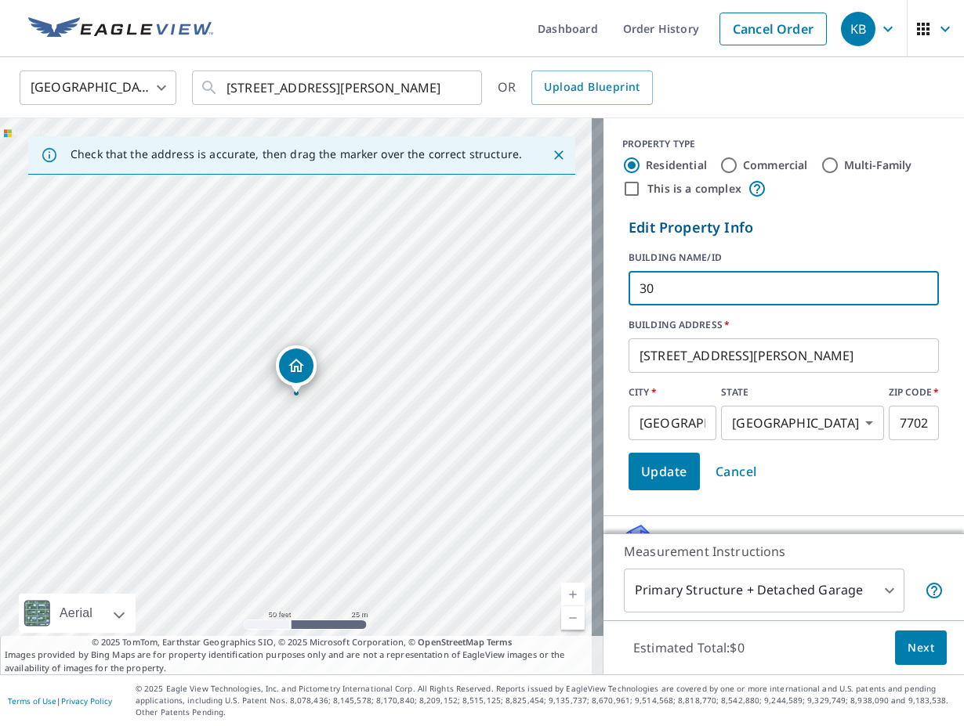
type input "301"
drag, startPoint x: 657, startPoint y: 473, endPoint x: 643, endPoint y: 462, distance: 17.9
click at [657, 475] on span "Update" at bounding box center [664, 472] width 46 height 22
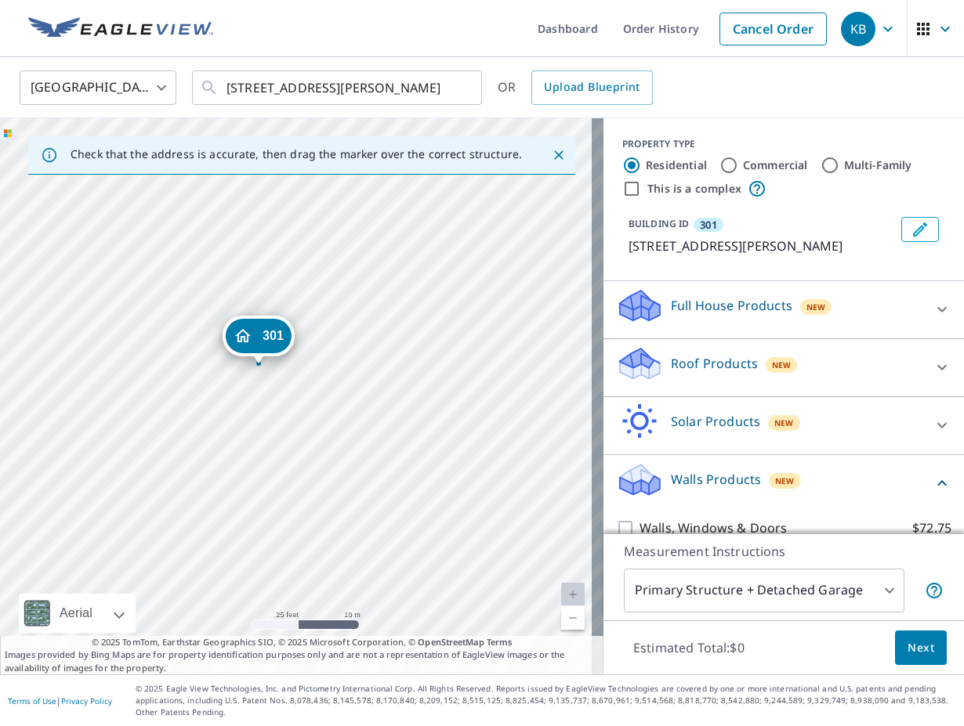
click at [253, 451] on div "[STREET_ADDRESS][PERSON_NAME]" at bounding box center [301, 396] width 603 height 556
click at [552, 156] on icon "Close" at bounding box center [559, 155] width 16 height 16
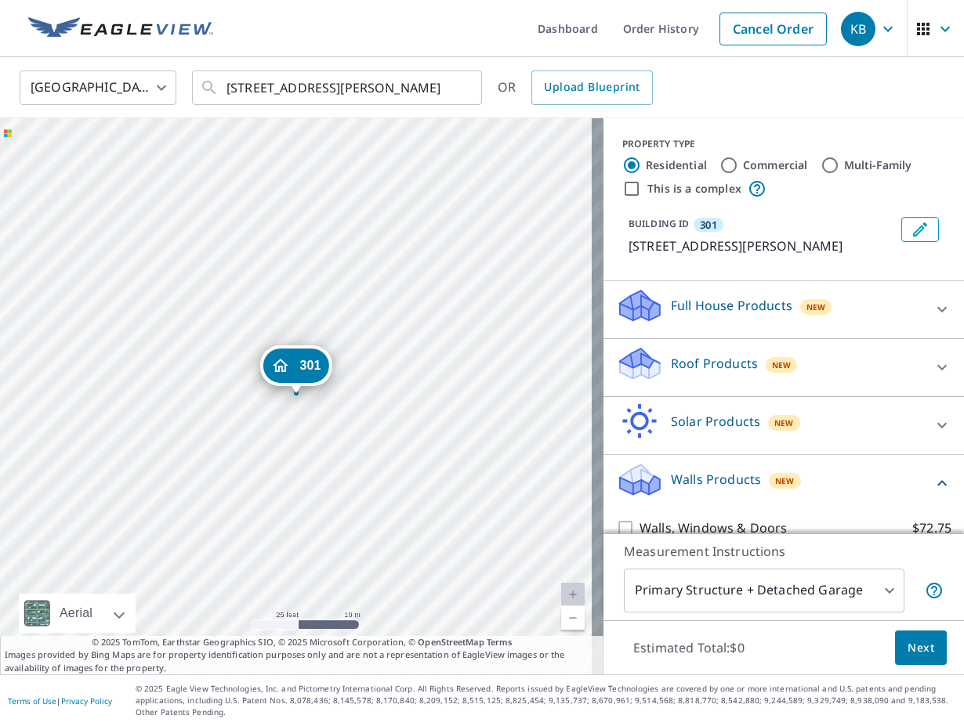
drag, startPoint x: 53, startPoint y: 364, endPoint x: 73, endPoint y: 372, distance: 21.8
click at [62, 369] on div "[STREET_ADDRESS][PERSON_NAME]" at bounding box center [301, 396] width 603 height 556
click at [704, 225] on span "301" at bounding box center [708, 225] width 17 height 14
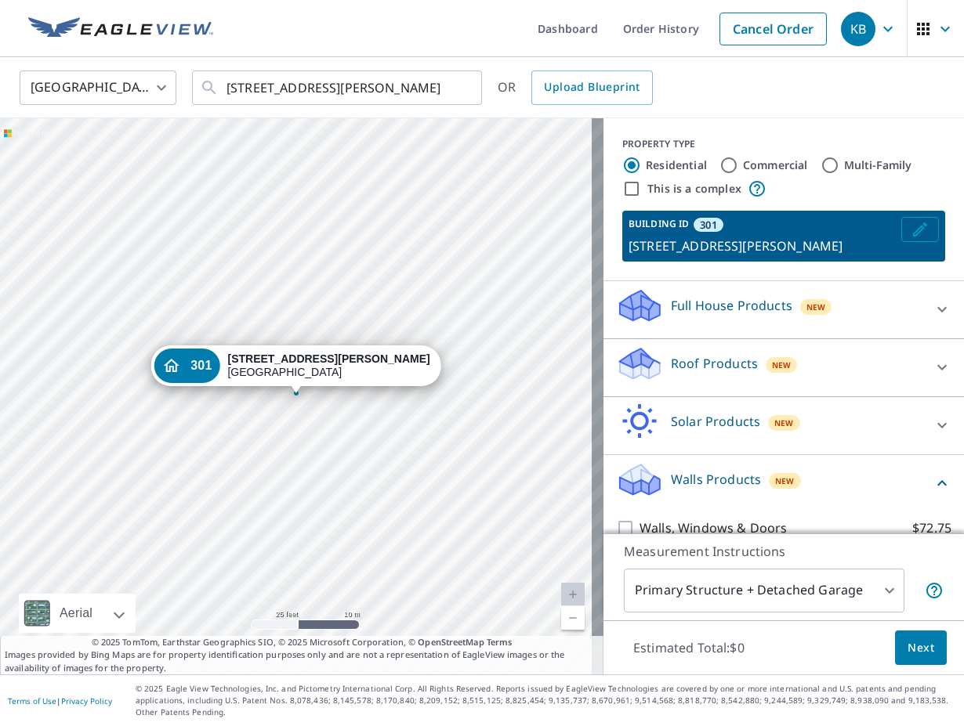
click at [913, 228] on icon "Edit building 301" at bounding box center [920, 230] width 14 height 14
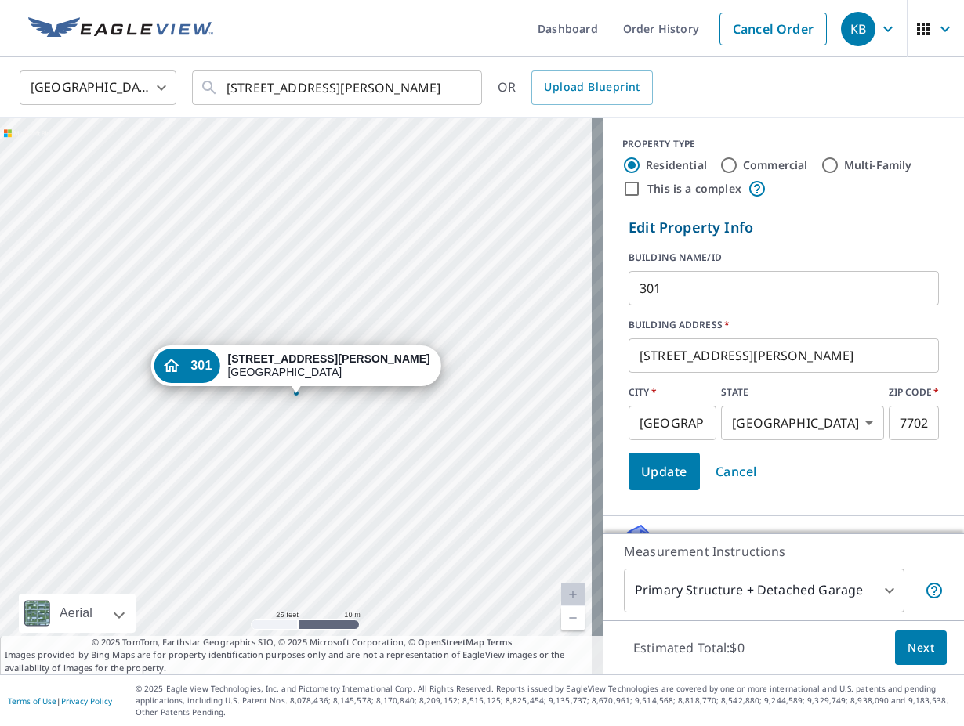
click at [685, 299] on input "301" at bounding box center [783, 288] width 310 height 44
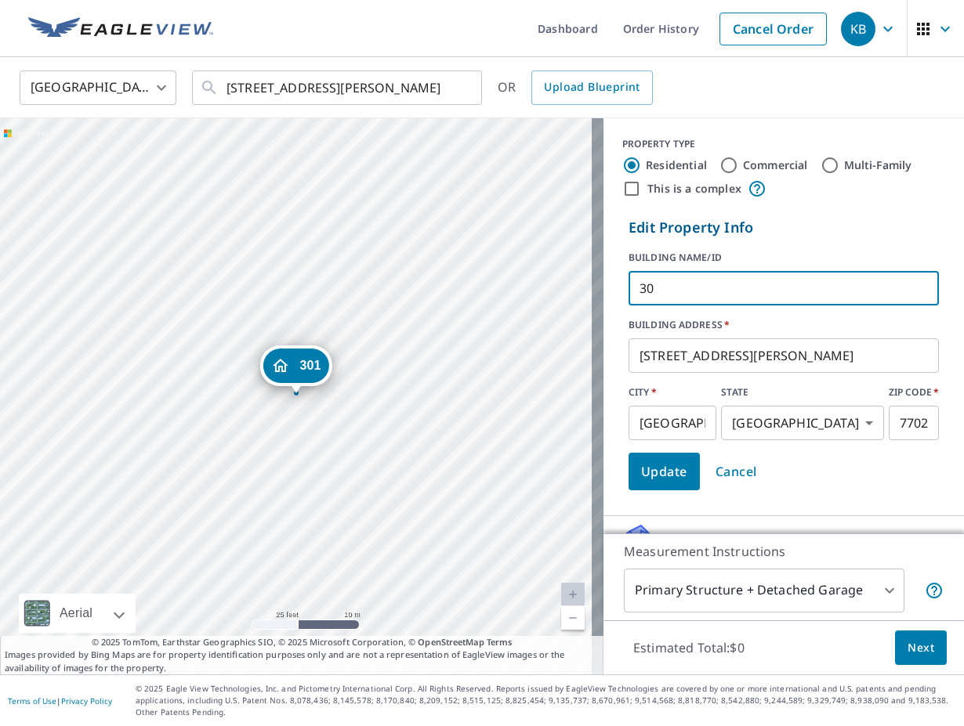
type input "3"
click at [660, 475] on span "Update" at bounding box center [664, 472] width 46 height 22
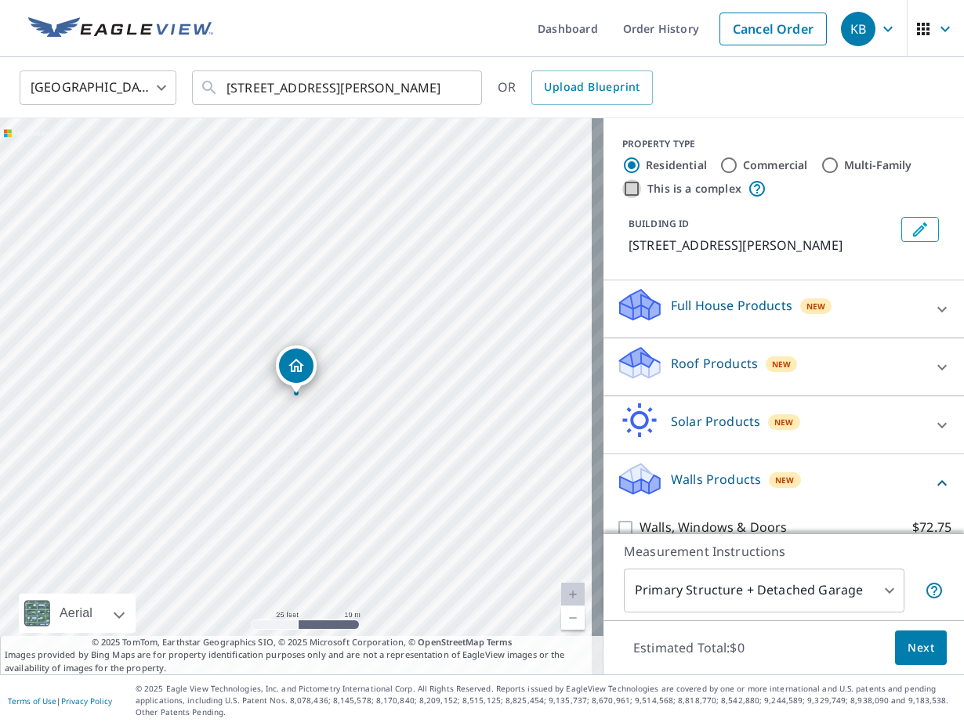
click at [625, 188] on input "This is a complex" at bounding box center [631, 188] width 19 height 19
checkbox input "true"
radio input "false"
radio input "true"
type input "4"
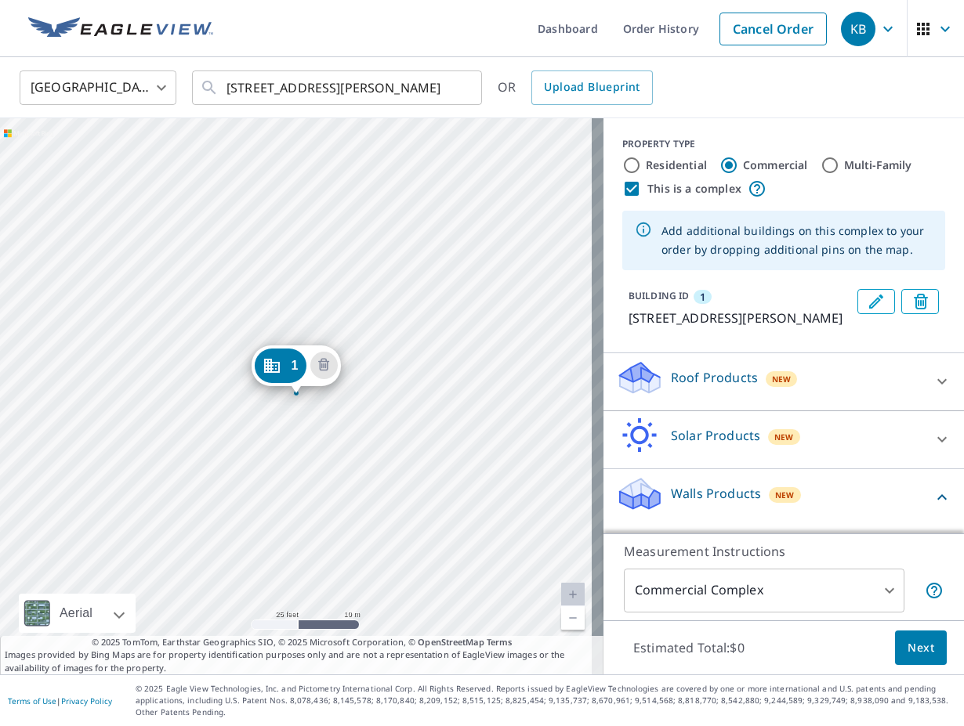
click at [857, 309] on button "Edit building 1" at bounding box center [876, 301] width 38 height 25
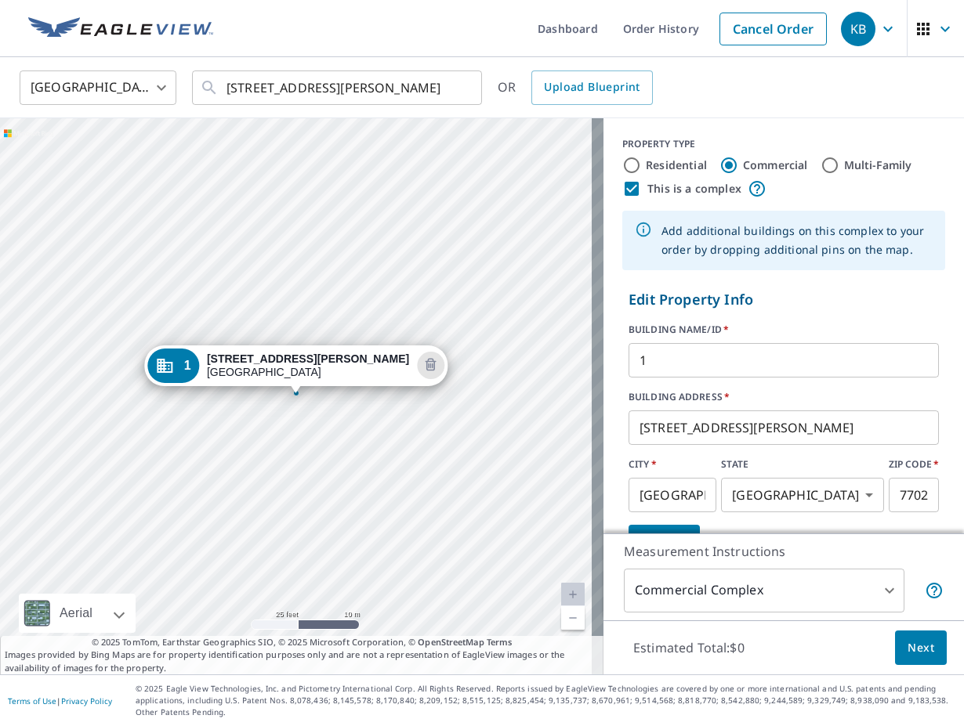
drag, startPoint x: 670, startPoint y: 362, endPoint x: 663, endPoint y: 358, distance: 8.1
click at [659, 379] on input "1" at bounding box center [783, 361] width 310 height 44
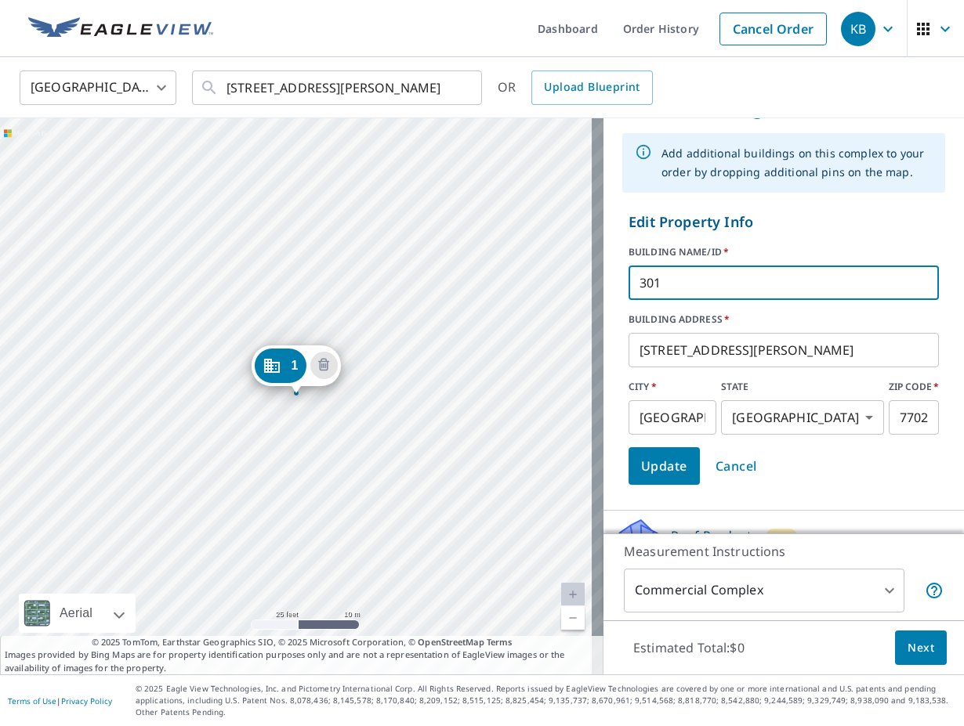
scroll to position [78, 0]
type input "301"
click at [657, 474] on span "Update" at bounding box center [664, 465] width 46 height 22
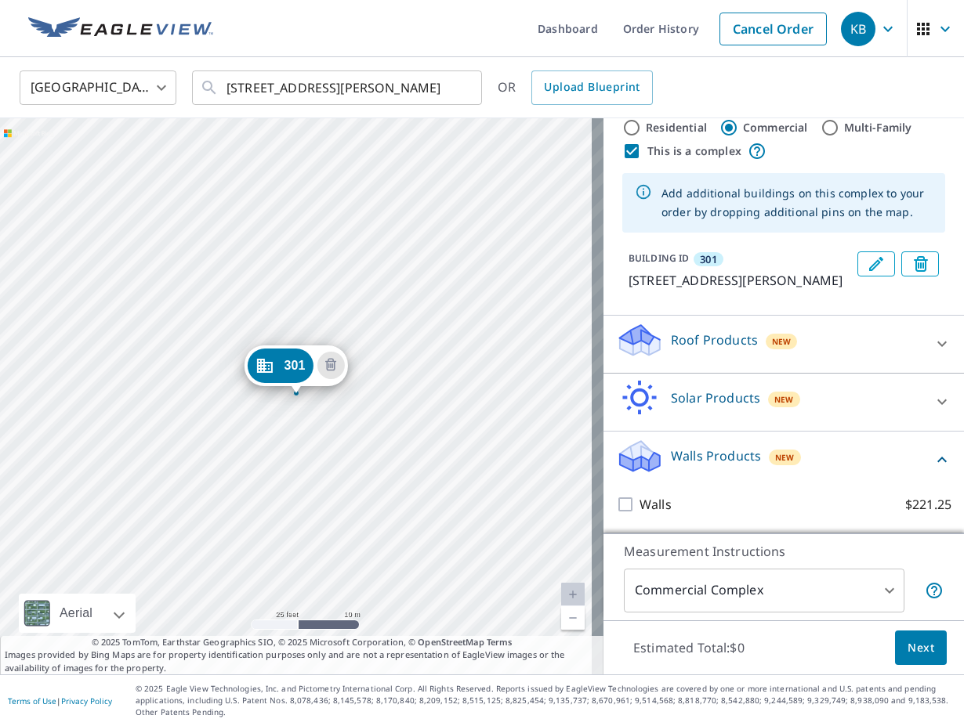
scroll to position [56, 0]
click at [869, 257] on icon "Edit building 301" at bounding box center [876, 264] width 14 height 14
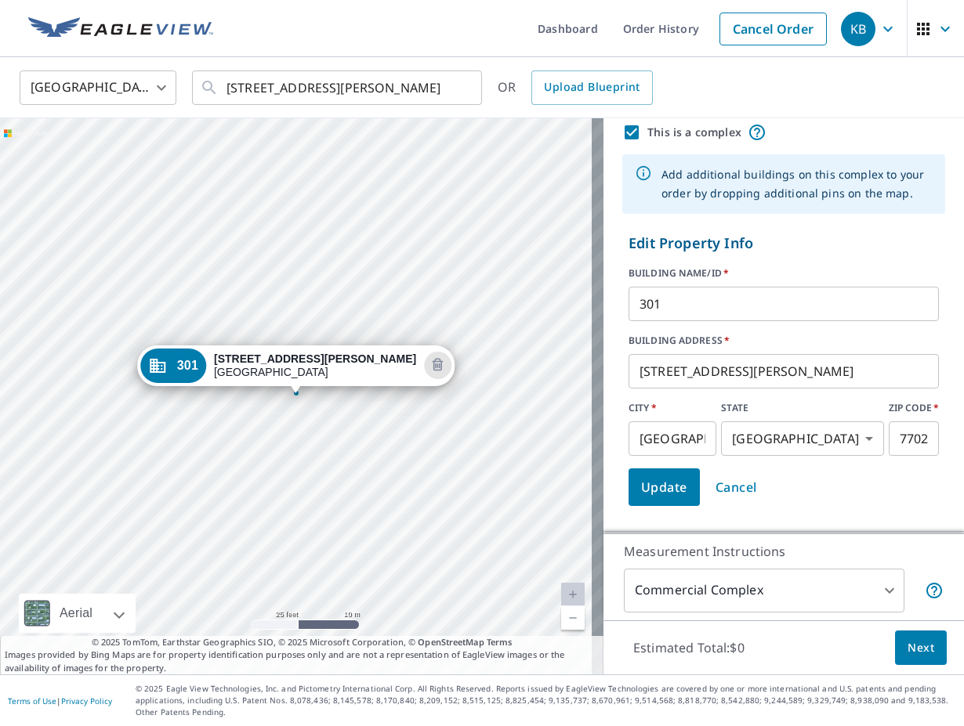
click at [711, 302] on input "301" at bounding box center [783, 304] width 310 height 44
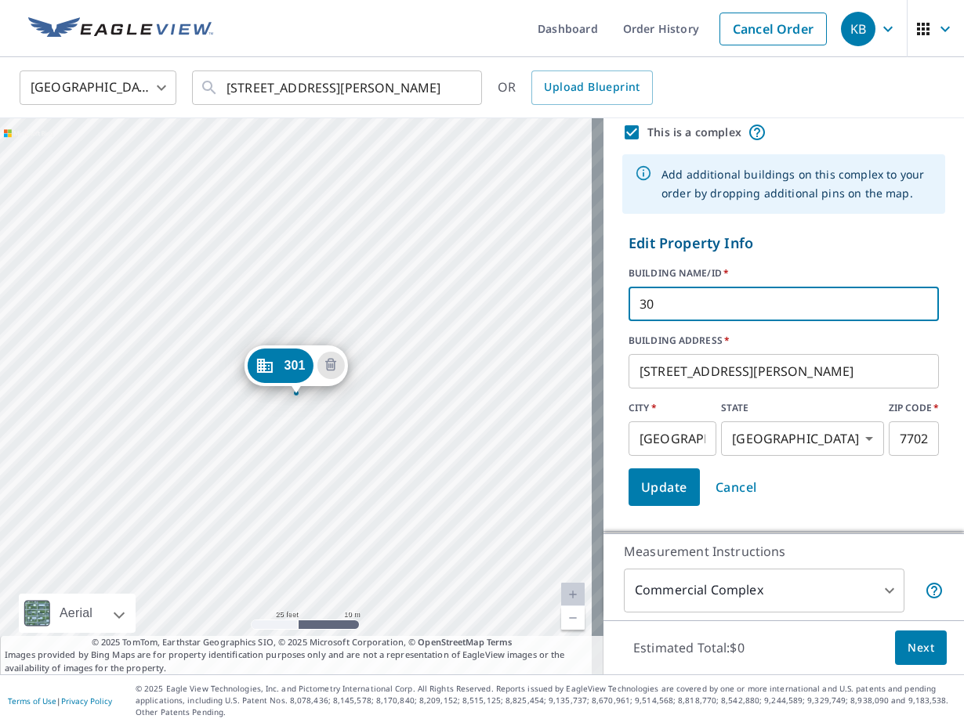
type input "3"
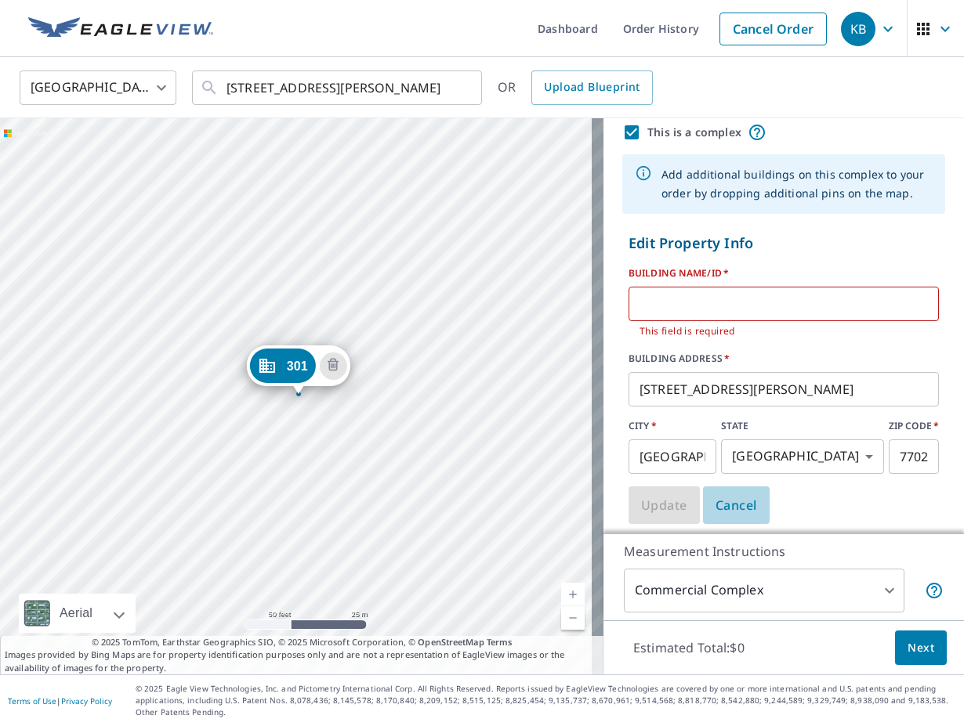
click at [740, 507] on span "Cancel" at bounding box center [736, 505] width 42 height 22
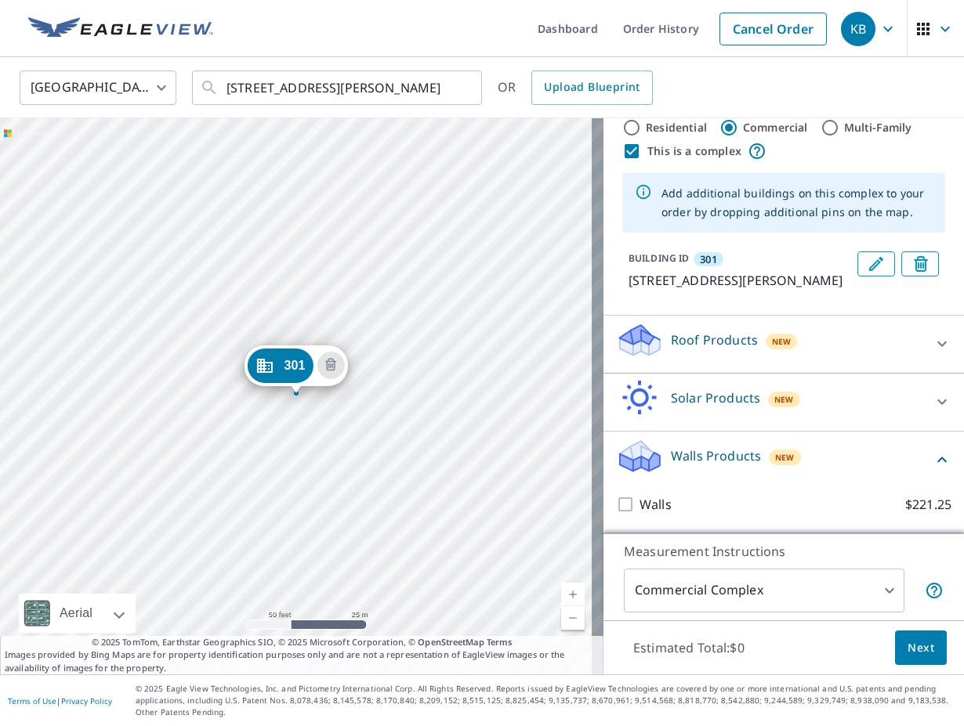
click at [857, 252] on button "Edit building 301" at bounding box center [876, 264] width 38 height 25
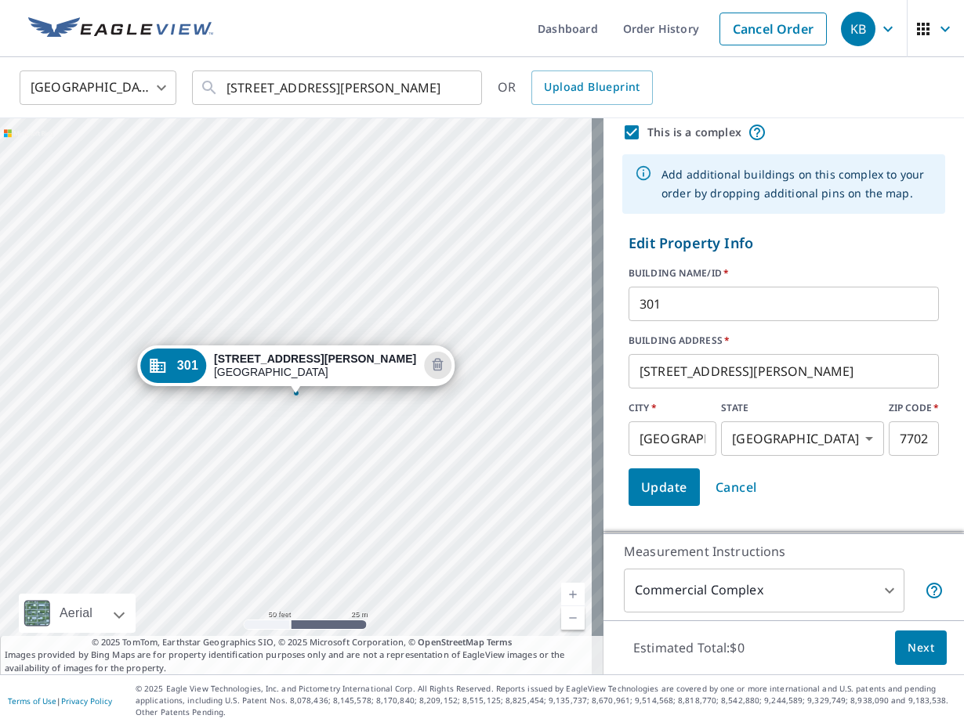
click at [691, 299] on input "301" at bounding box center [783, 304] width 310 height 44
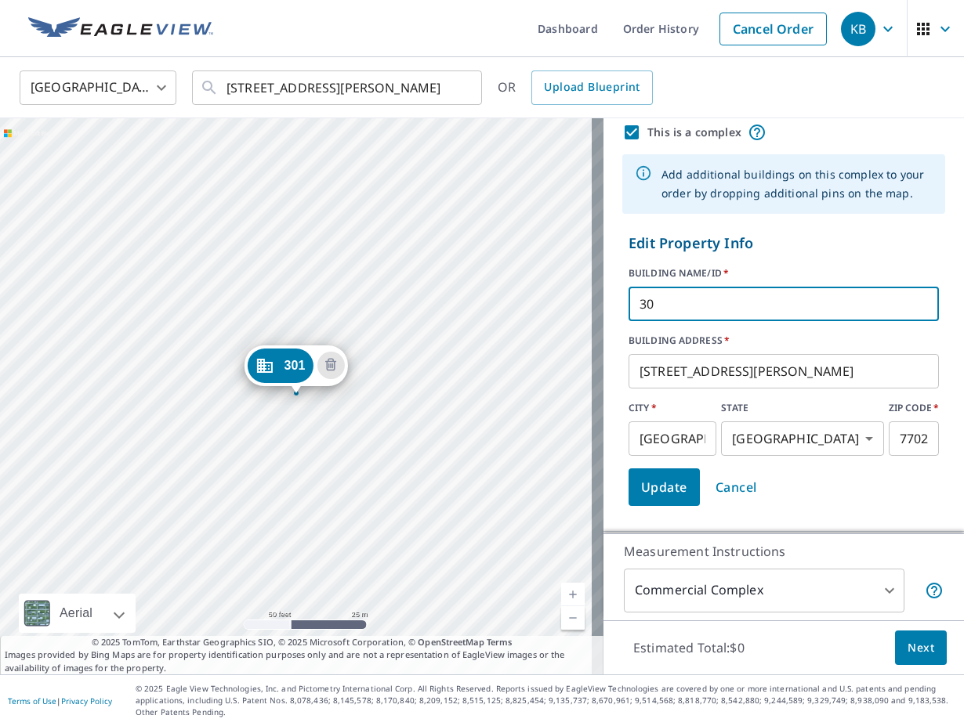
type input "3"
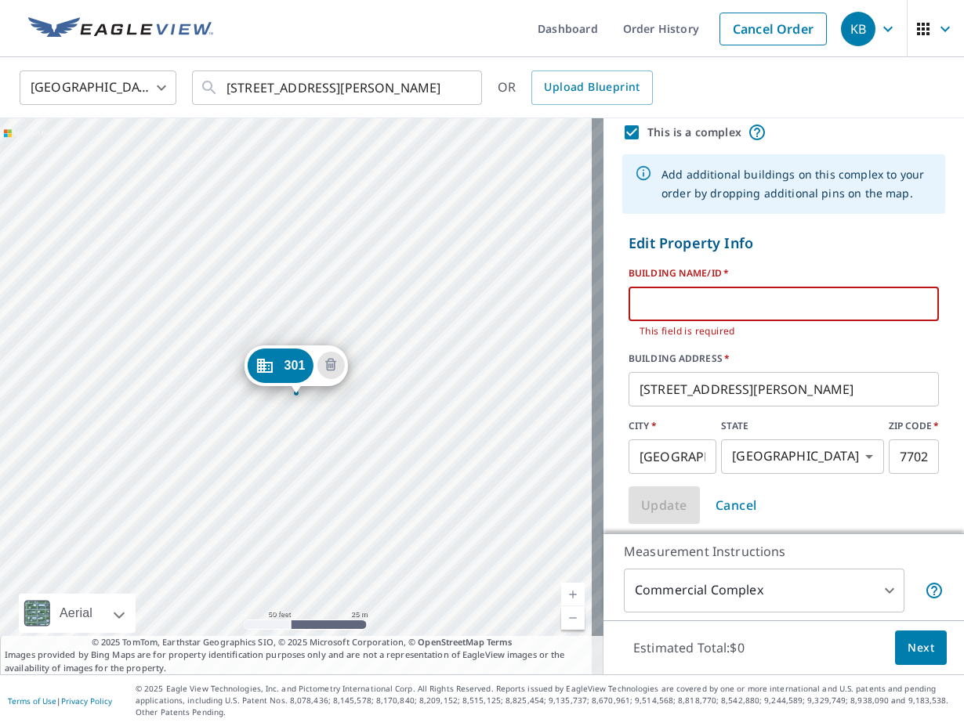
click at [622, 135] on input "This is a complex" at bounding box center [631, 132] width 19 height 19
checkbox input "false"
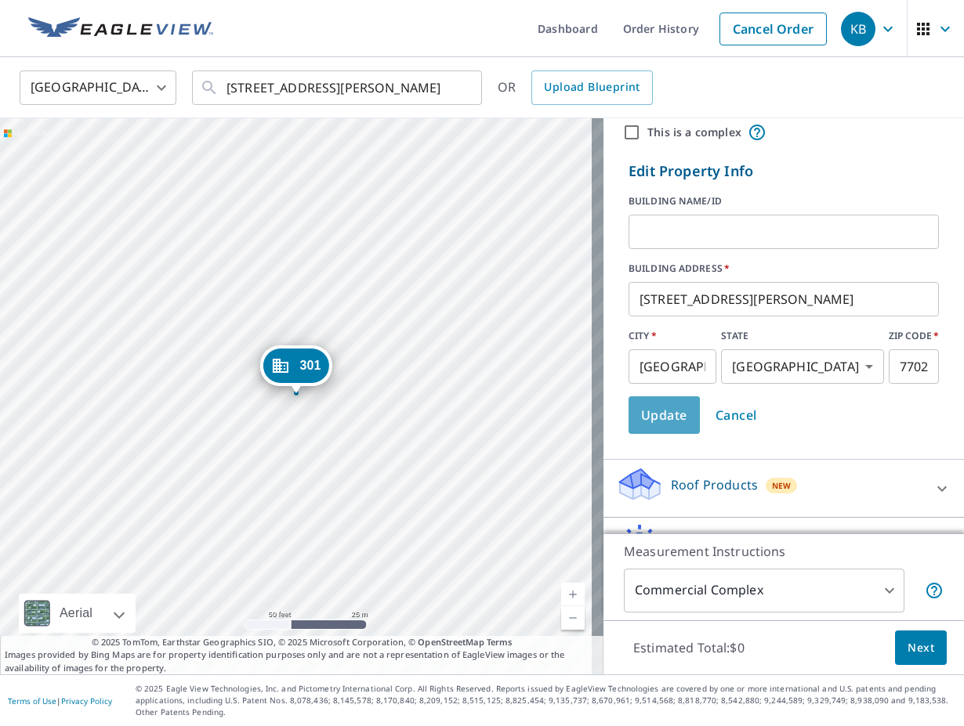
click at [644, 420] on span "Update" at bounding box center [664, 415] width 46 height 22
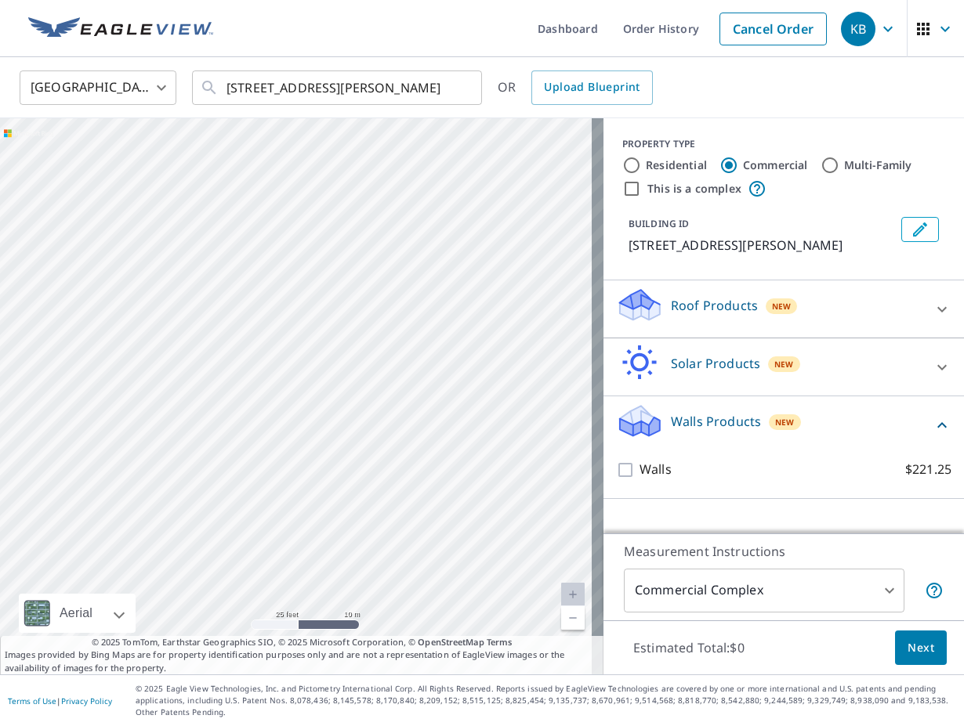
drag, startPoint x: 353, startPoint y: 439, endPoint x: 447, endPoint y: 49, distance: 401.4
click at [448, 48] on div "Dashboard Order History Cancel Order KB [GEOGRAPHIC_DATA] [GEOGRAPHIC_DATA] ​ […" at bounding box center [482, 363] width 964 height 726
click at [357, 247] on div "[STREET_ADDRESS][PERSON_NAME]" at bounding box center [301, 396] width 603 height 556
drag, startPoint x: 361, startPoint y: 321, endPoint x: 350, endPoint y: 454, distance: 132.9
click at [350, 454] on div "[STREET_ADDRESS][PERSON_NAME]" at bounding box center [301, 396] width 603 height 556
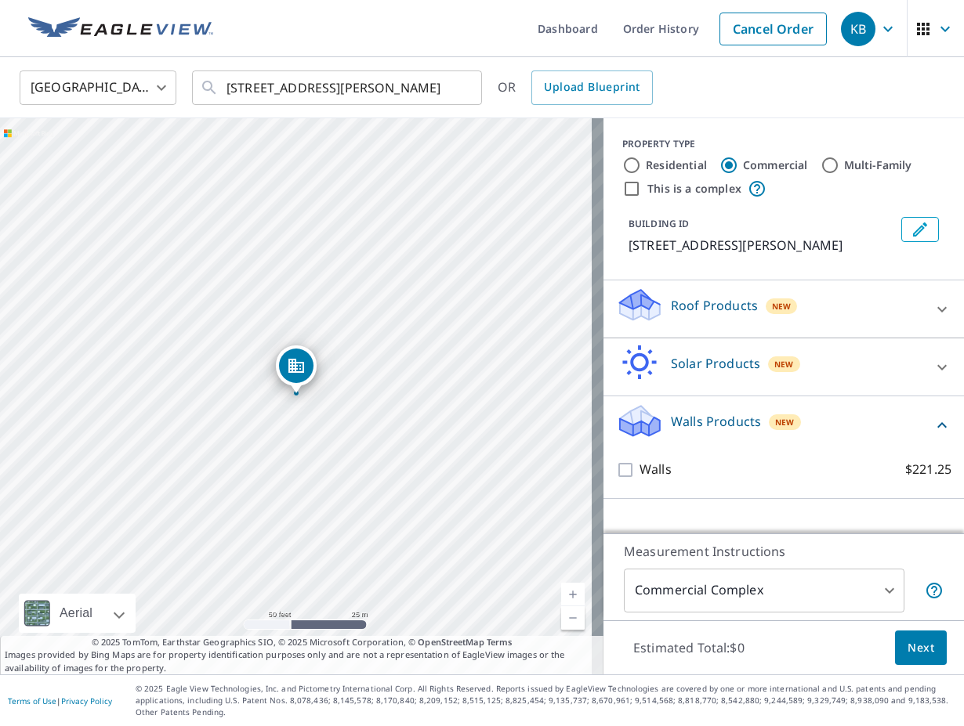
drag, startPoint x: 223, startPoint y: 490, endPoint x: 184, endPoint y: 490, distance: 39.2
click at [184, 490] on div "[STREET_ADDRESS][PERSON_NAME]" at bounding box center [301, 396] width 603 height 556
click at [202, 479] on div "[STREET_ADDRESS][PERSON_NAME]" at bounding box center [301, 396] width 603 height 556
drag, startPoint x: 304, startPoint y: 366, endPoint x: 305, endPoint y: 374, distance: 7.9
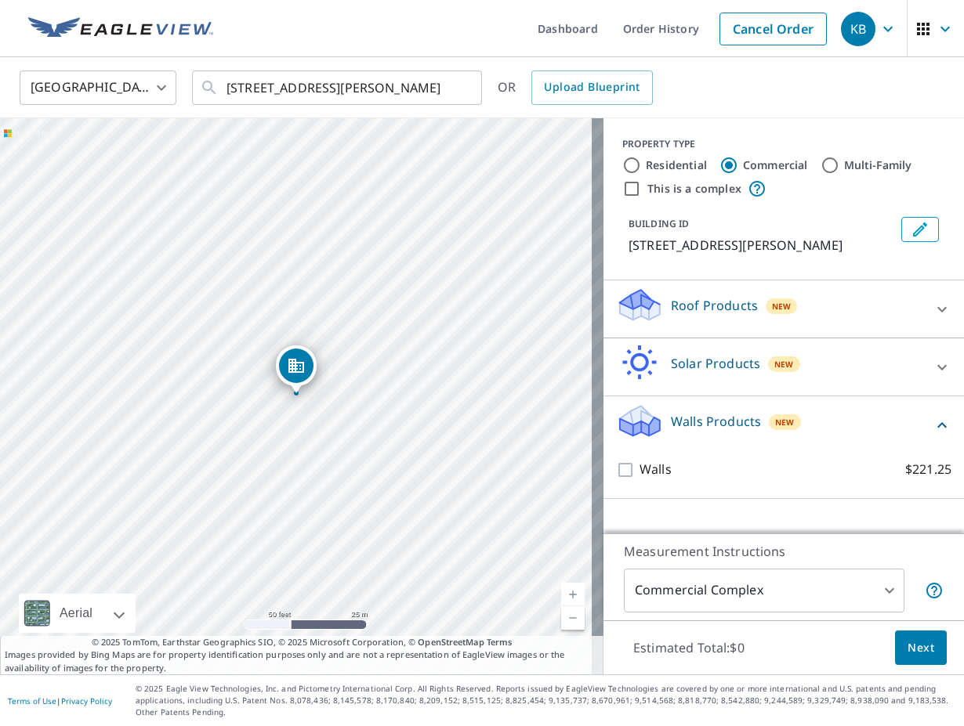
drag, startPoint x: 299, startPoint y: 366, endPoint x: 263, endPoint y: 377, distance: 37.7
click at [263, 377] on div "[STREET_ADDRESS][PERSON_NAME]" at bounding box center [301, 396] width 603 height 556
click at [305, 377] on div "Dropped pin, building 1, Commercial property, 201 Vanderpool Ln Houston, TX 770…" at bounding box center [296, 367] width 34 height 34
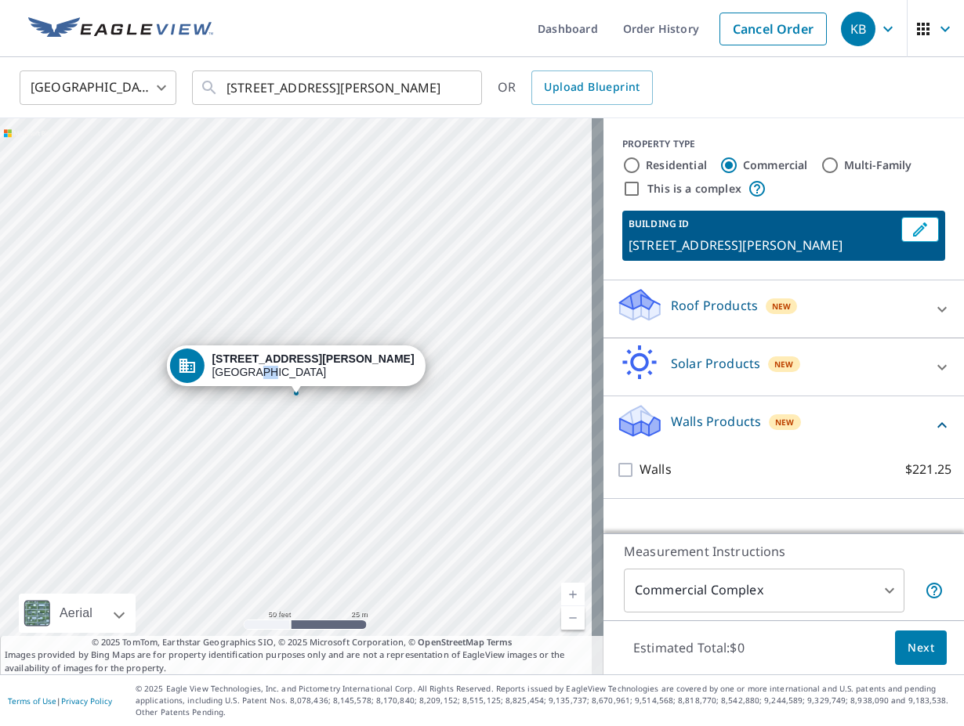
click at [305, 377] on div "[STREET_ADDRESS][PERSON_NAME]" at bounding box center [313, 366] width 202 height 27
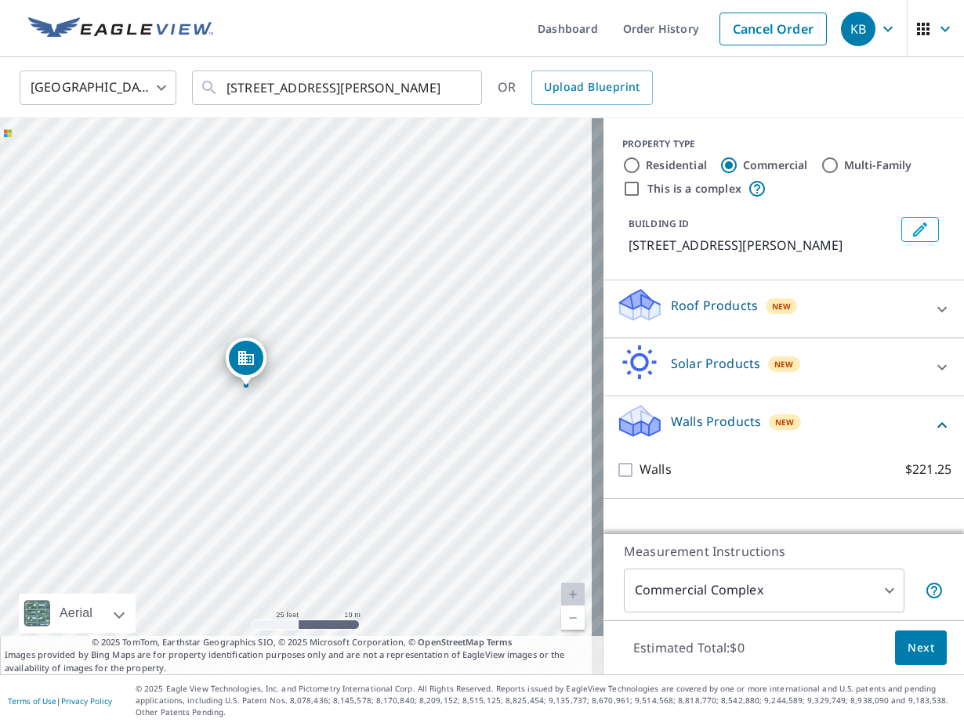
click at [704, 303] on p "Roof Products" at bounding box center [714, 305] width 87 height 19
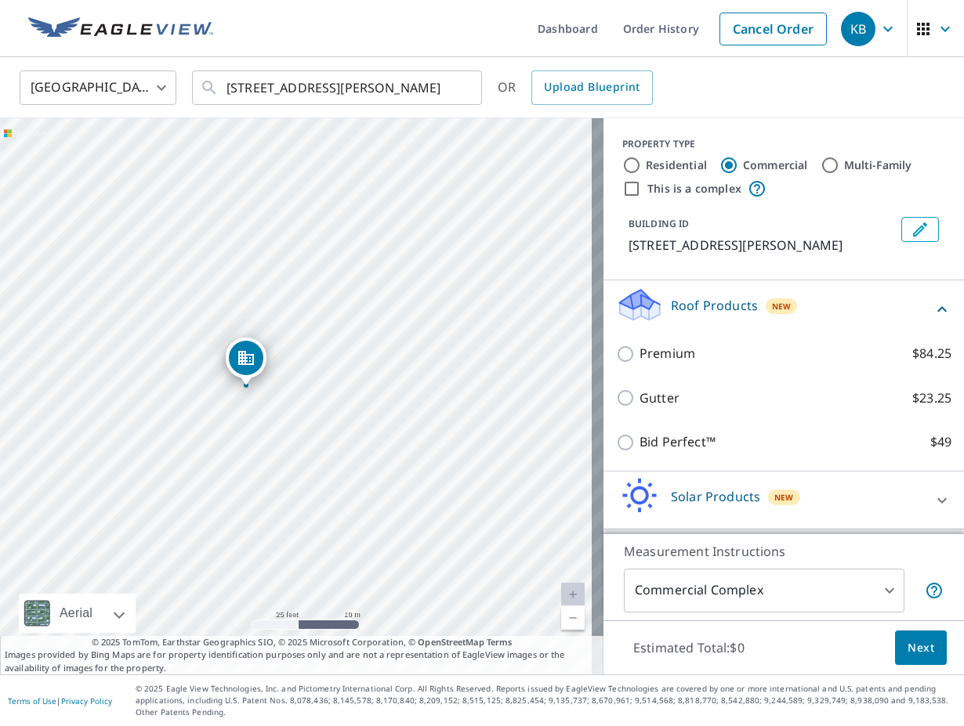
click at [737, 306] on p "Roof Products" at bounding box center [714, 305] width 87 height 19
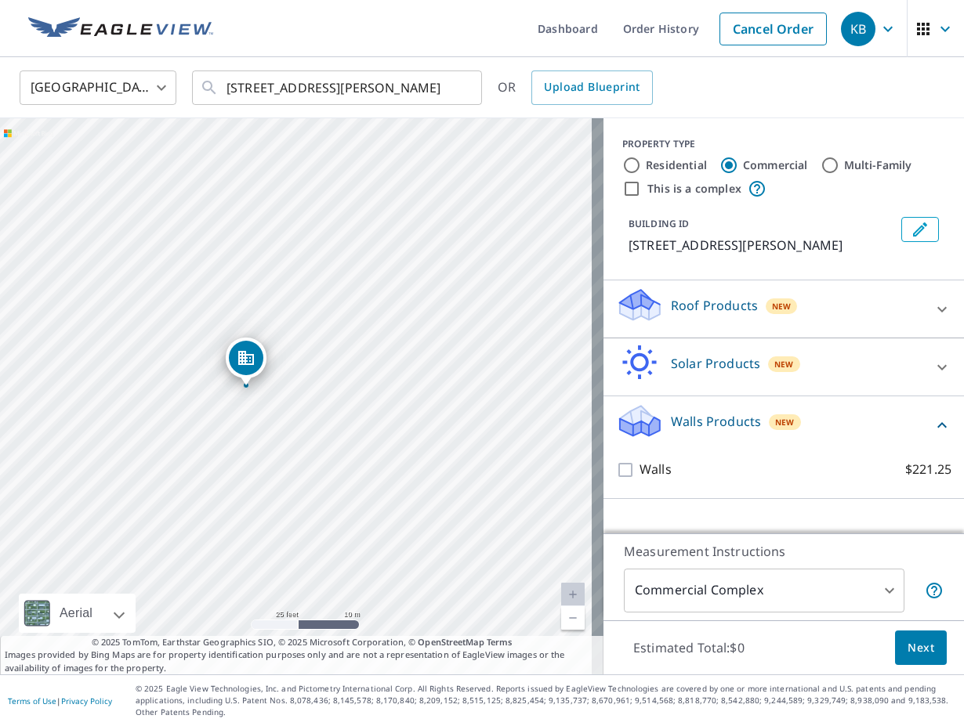
click at [737, 306] on p "Roof Products" at bounding box center [714, 305] width 87 height 19
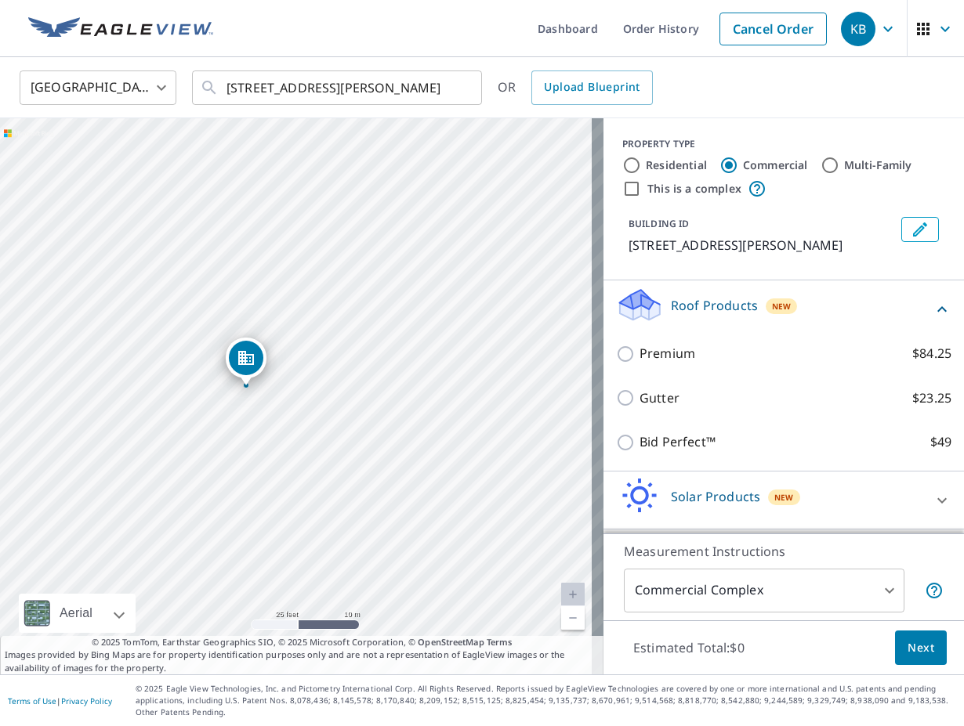
click at [622, 161] on input "Residential" at bounding box center [631, 165] width 19 height 19
radio input "true"
type input "1"
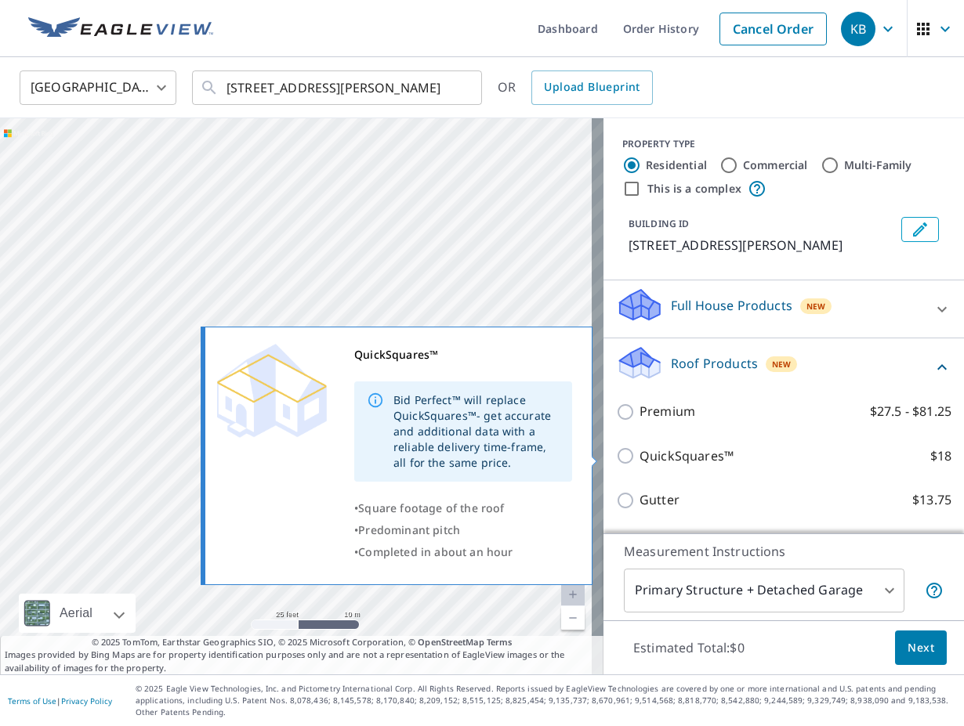
click at [676, 458] on p "QuickSquares™" at bounding box center [686, 457] width 94 height 20
click at [639, 458] on input "QuickSquares™ $18" at bounding box center [628, 456] width 24 height 19
checkbox input "true"
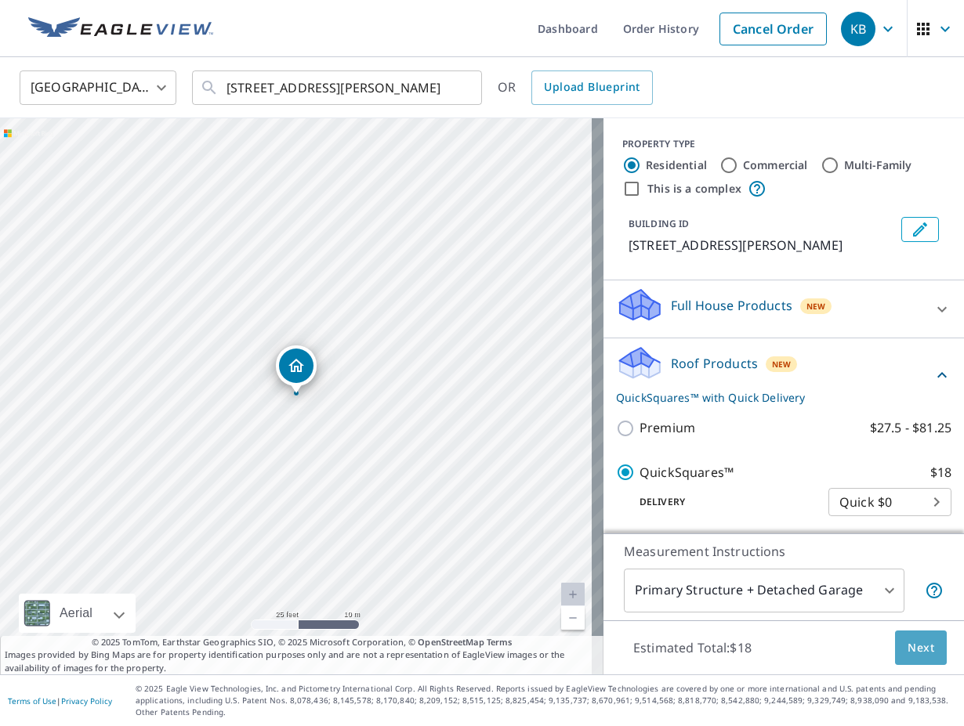
click at [918, 650] on span "Next" at bounding box center [920, 649] width 27 height 20
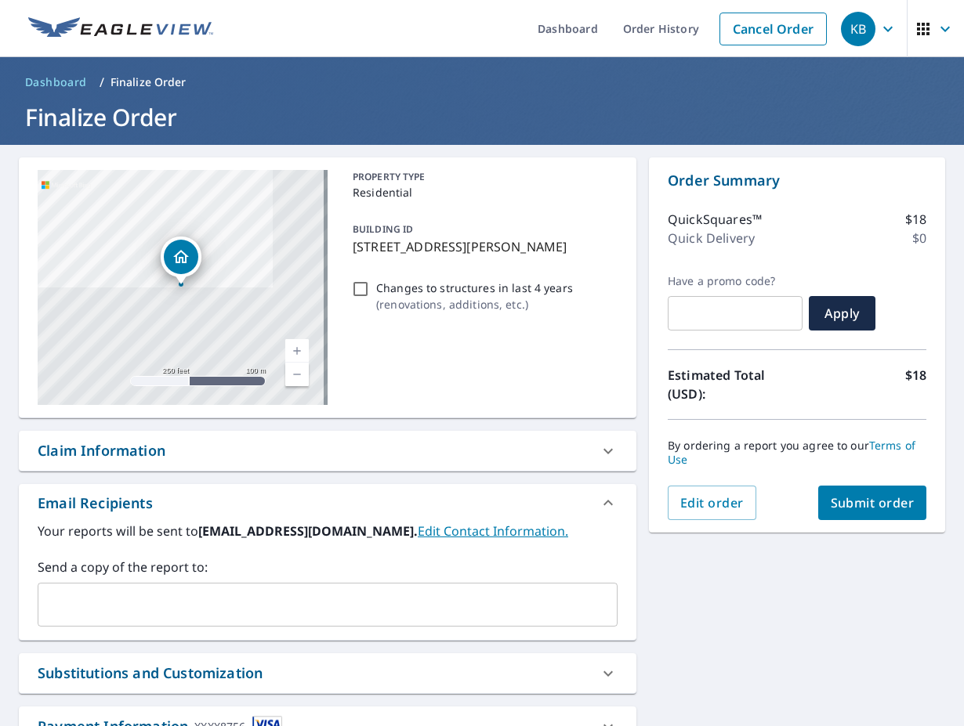
click at [861, 511] on span "Submit order" at bounding box center [873, 502] width 84 height 17
